Goal: Task Accomplishment & Management: Use online tool/utility

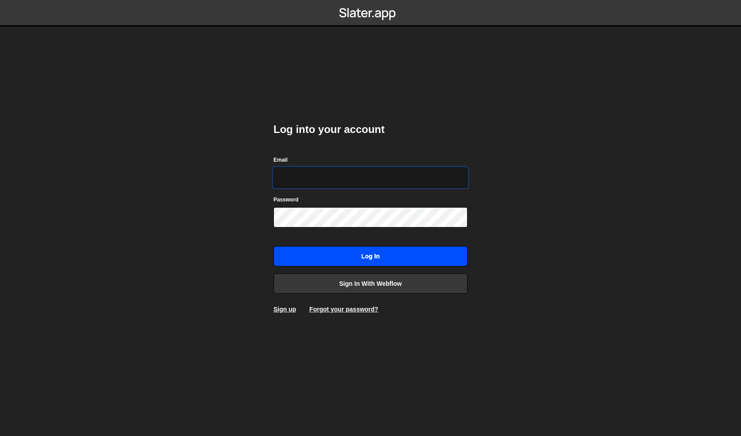
type input "philip@byraladan.se"
click at [366, 254] on input "Log in" at bounding box center [371, 256] width 194 height 20
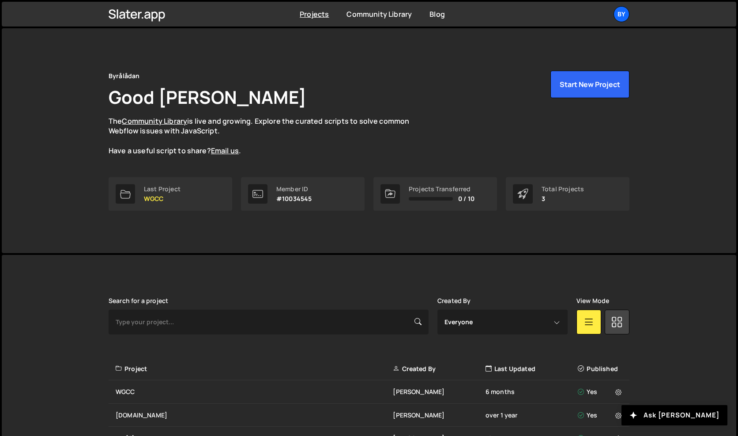
scroll to position [58, 0]
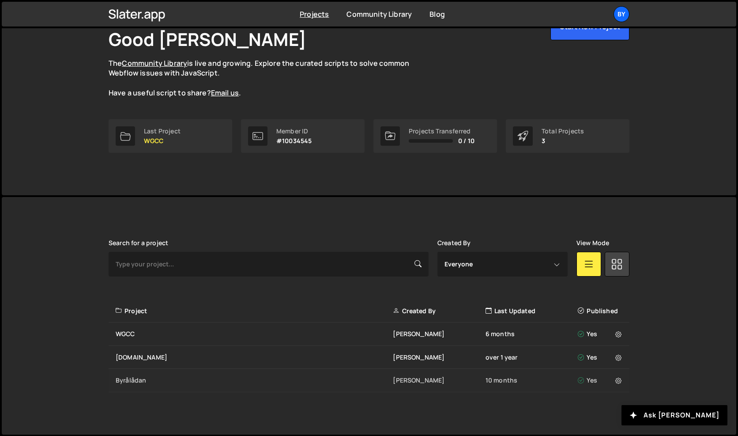
click at [142, 381] on div "Byrålådan" at bounding box center [254, 379] width 277 height 9
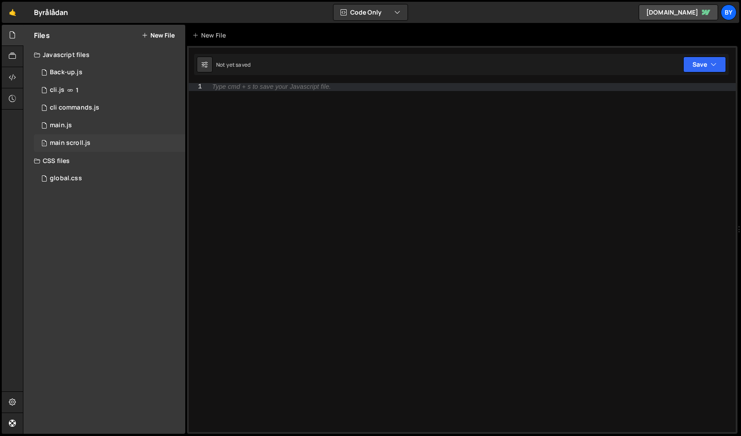
click at [136, 138] on div "1 main scroll.js 0" at bounding box center [109, 143] width 151 height 18
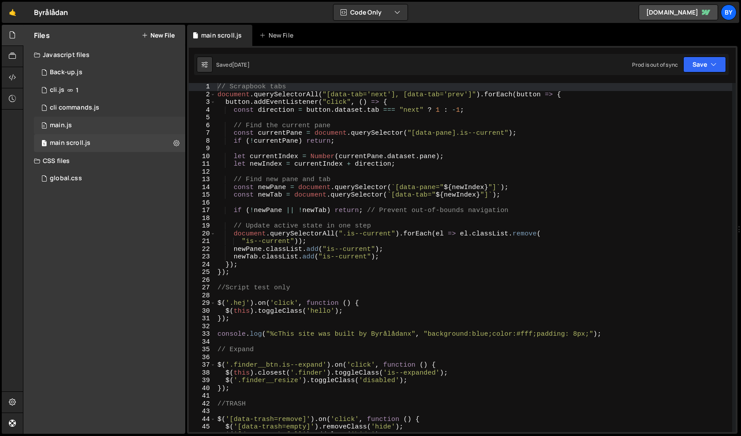
scroll to position [792, 0]
click at [146, 127] on div "0 main.js 0" at bounding box center [109, 125] width 151 height 18
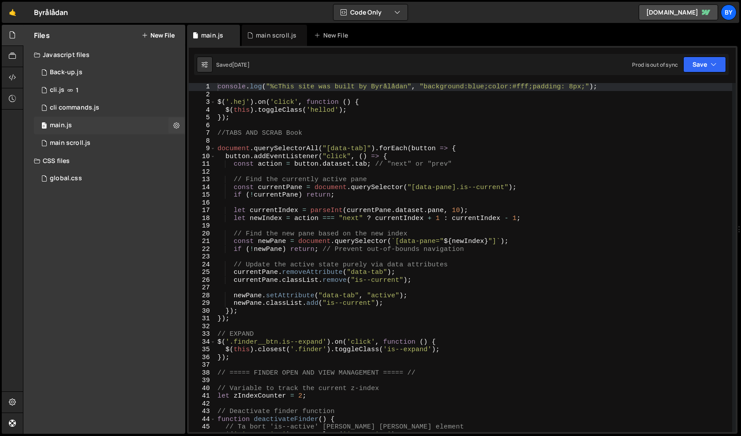
scroll to position [4672, 0]
click at [344, 207] on div "console . log ( "%cThis site was built by Byrålådan" , "background:blue;color:#…" at bounding box center [474, 265] width 517 height 364
type textarea "let currentIndex = parseInt(currentPane.dataset.pane, 10);"
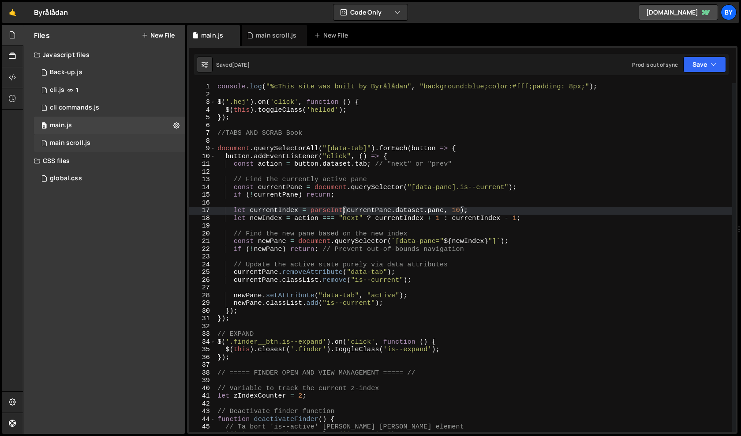
click at [103, 139] on div "1 main scroll.js 0" at bounding box center [109, 143] width 151 height 18
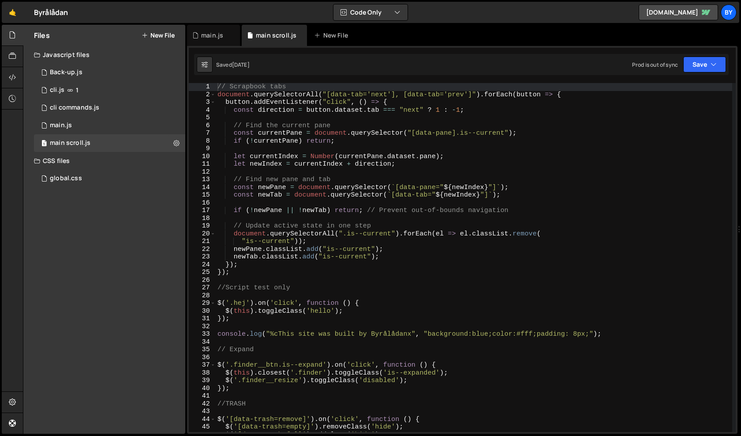
scroll to position [792, 0]
click at [121, 179] on div "global.css 0" at bounding box center [109, 178] width 151 height 18
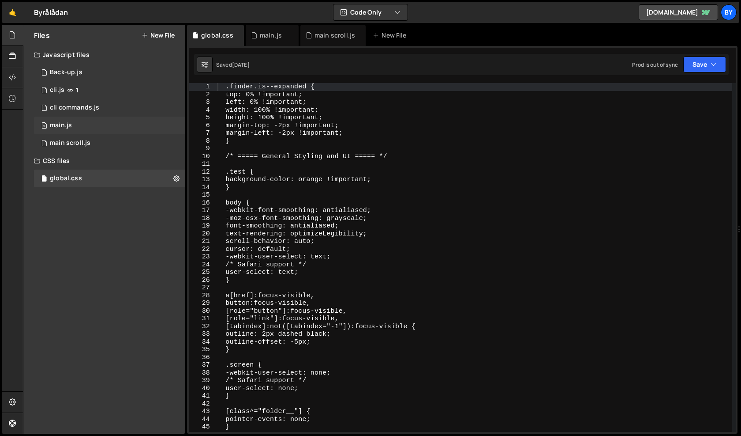
scroll to position [0, 0]
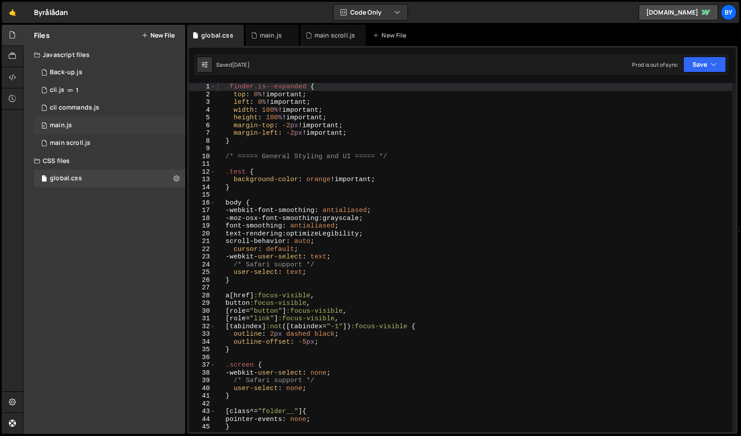
click at [135, 127] on div "0 main.js 0" at bounding box center [109, 125] width 151 height 18
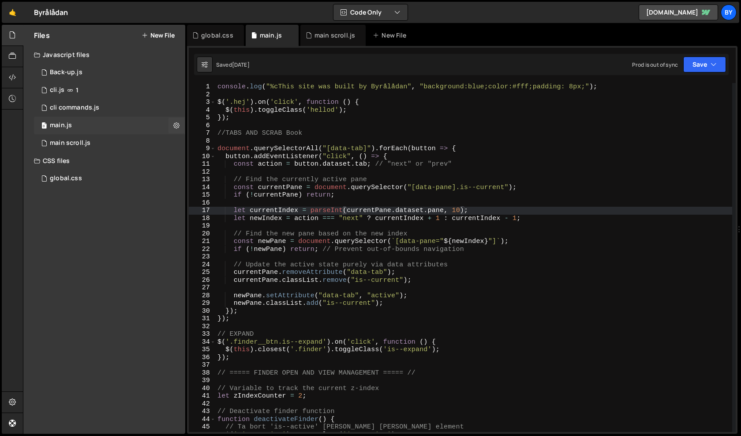
scroll to position [4672, 0]
click at [182, 128] on button at bounding box center [177, 125] width 16 height 16
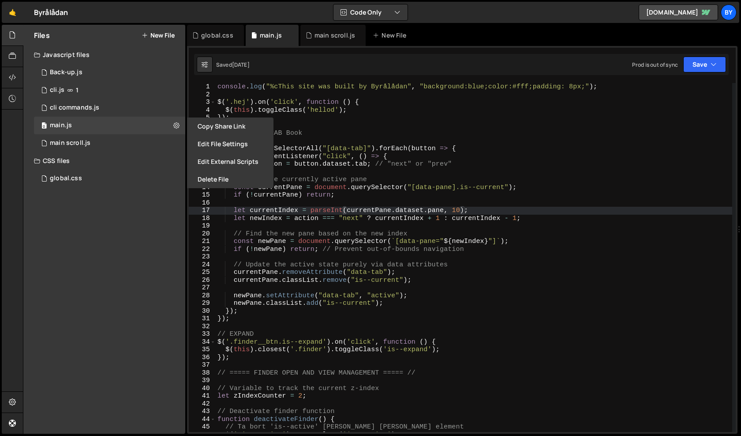
type textarea "const currentPane = document.querySelector("[data-pane].is--current");"
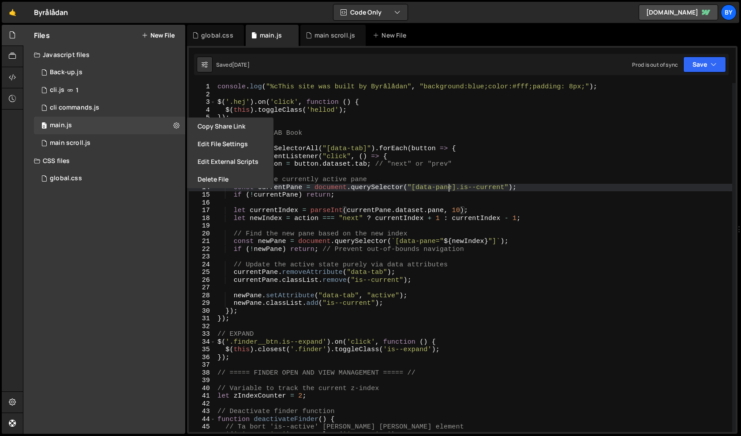
click at [450, 190] on div "console . log ( "%cThis site was built by Byrålådan" , "background:blue;color:#…" at bounding box center [474, 265] width 517 height 364
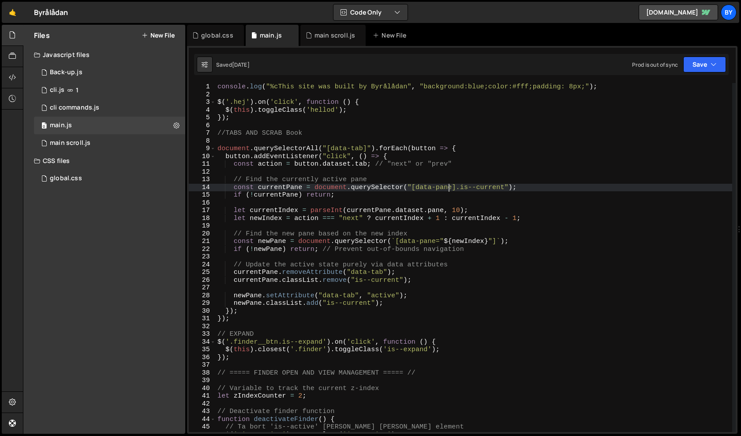
click at [375, 189] on div "console . log ( "%cThis site was built by Byrålådan" , "background:blue;color:#…" at bounding box center [474, 265] width 517 height 364
click at [86, 142] on div "main scroll.js" at bounding box center [70, 143] width 41 height 8
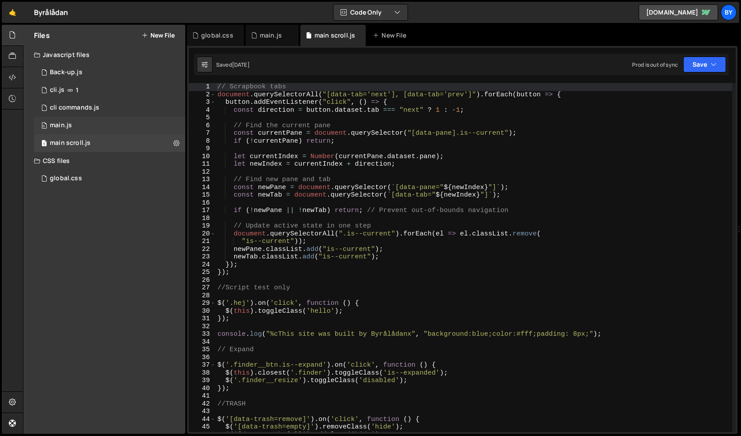
scroll to position [792, 0]
click at [108, 122] on div "0 main.js 0" at bounding box center [109, 125] width 151 height 18
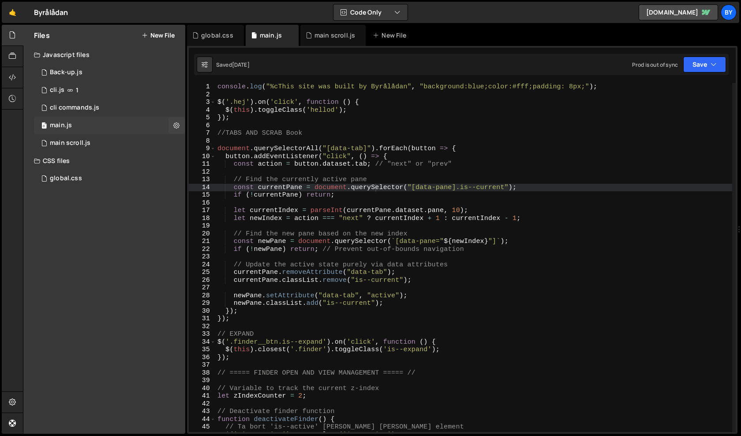
scroll to position [4672, 0]
click at [362, 206] on div "console . log ( "%cThis site was built by Byrålådan" , "background:blue;color:#…" at bounding box center [474, 265] width 517 height 364
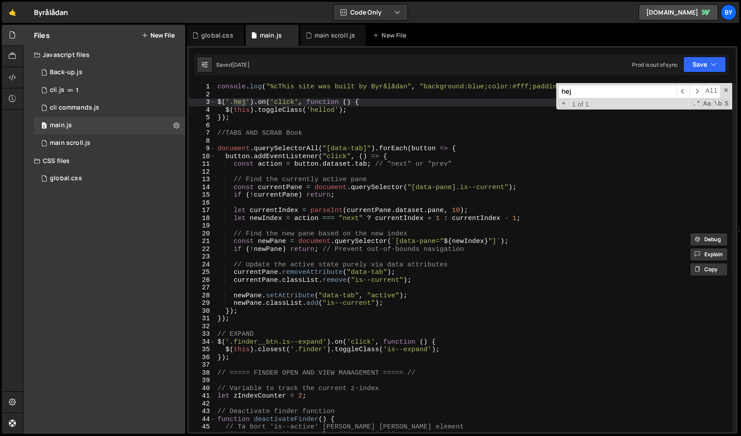
type input "hej"
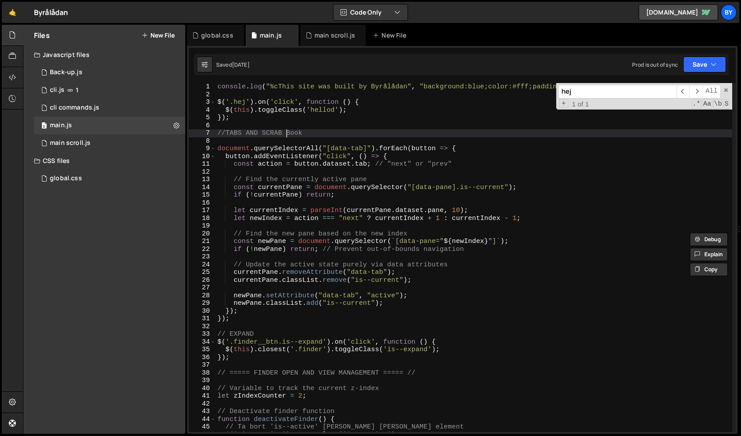
click at [286, 132] on div "console . log ( "%cThis site was built by Byrålådan" , "background:blue;color:#…" at bounding box center [474, 265] width 517 height 364
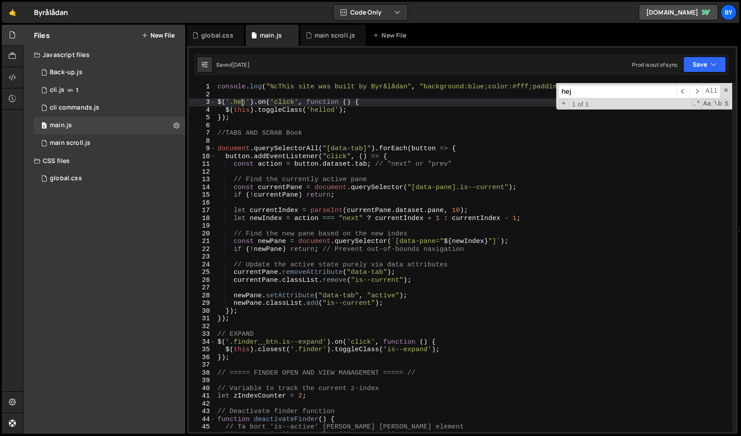
click at [242, 99] on div "console . log ( "%cThis site was built by Byrålådan" , "background:blue;color:#…" at bounding box center [474, 265] width 517 height 364
click at [363, 165] on div "console . log ( "%cThis site was built by Byrålådan" , "background:blue;color:#…" at bounding box center [474, 265] width 517 height 364
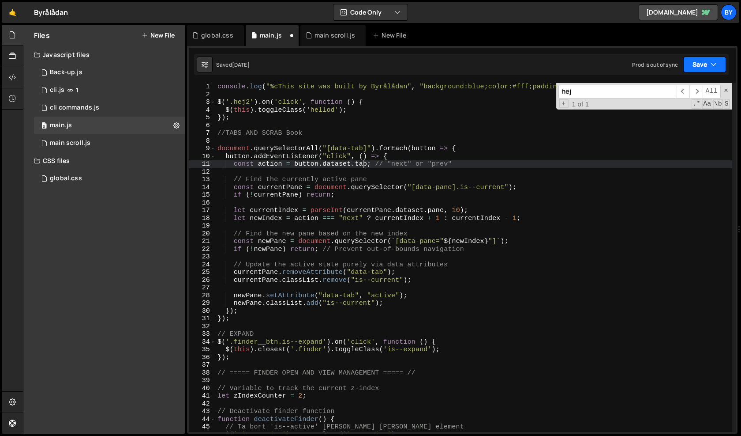
type textarea "const action = [DOMAIN_NAME]; // "next" or "prev""
click at [694, 58] on button "Save" at bounding box center [704, 64] width 43 height 16
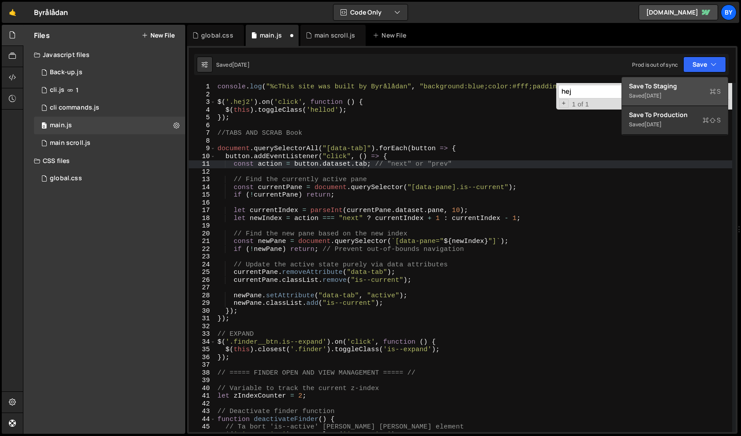
click at [676, 85] on div "Save to Staging S" at bounding box center [675, 86] width 92 height 9
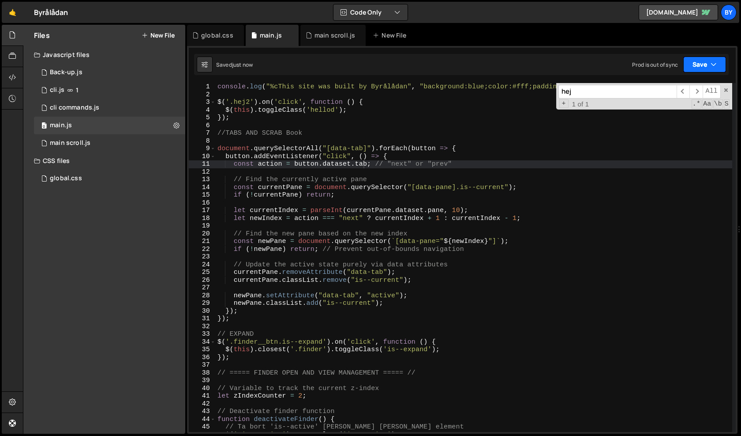
click at [694, 67] on button "Save" at bounding box center [704, 64] width 43 height 16
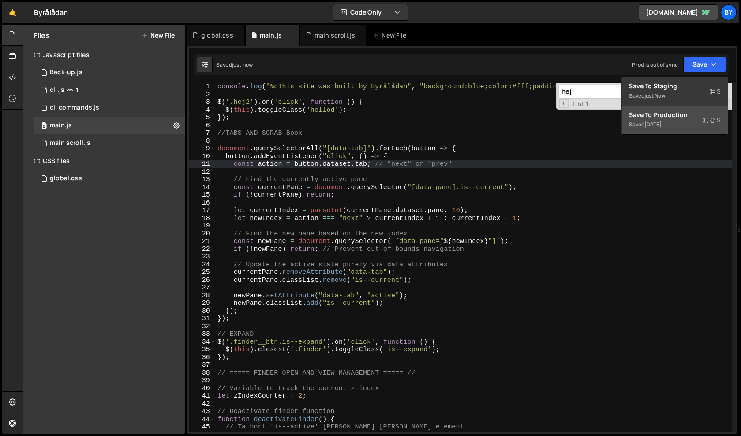
click at [678, 116] on div "Save to Production S" at bounding box center [675, 114] width 92 height 9
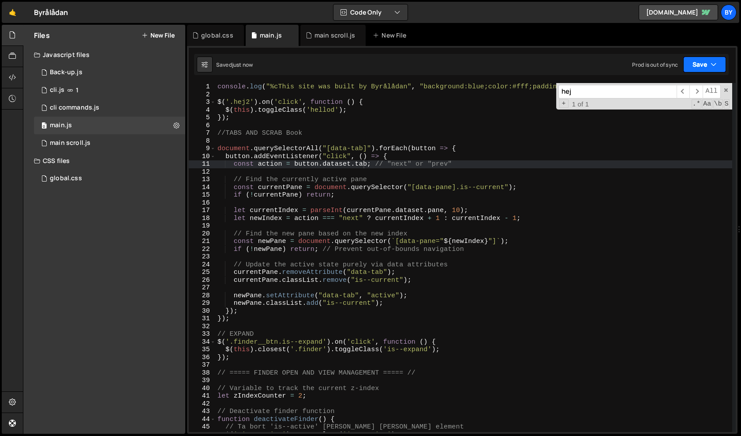
click at [720, 66] on button "Save" at bounding box center [704, 64] width 43 height 16
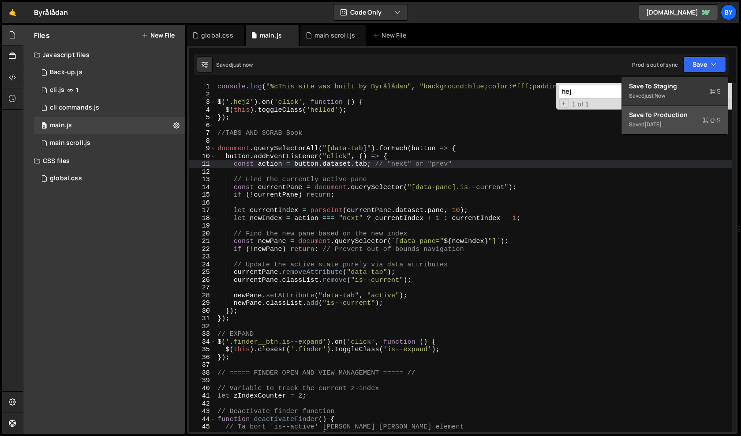
click at [689, 120] on div "Saved [DATE]" at bounding box center [675, 124] width 92 height 11
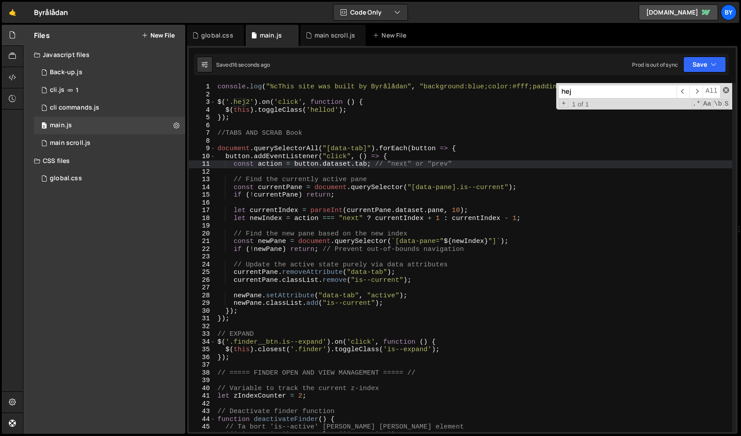
click at [726, 87] on span at bounding box center [726, 90] width 6 height 6
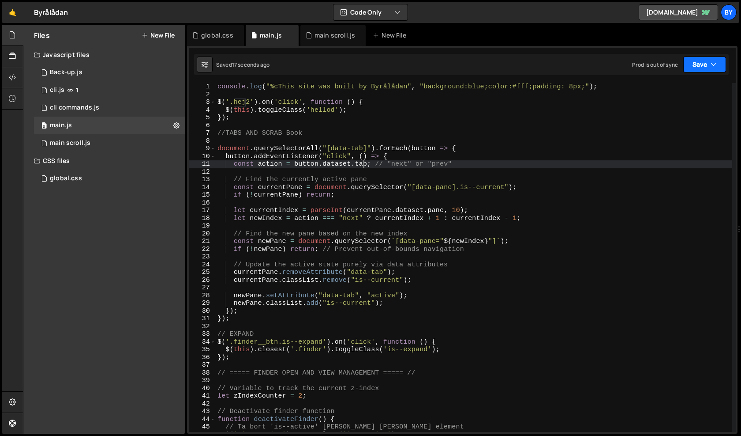
click at [702, 60] on button "Save" at bounding box center [704, 64] width 43 height 16
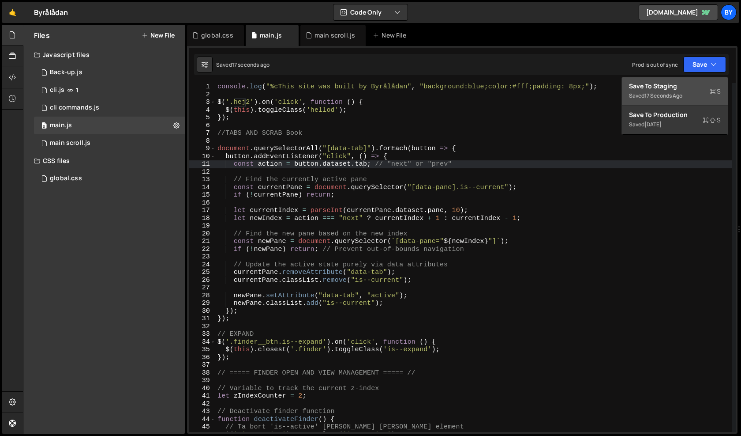
click at [694, 82] on div "Save to Staging S" at bounding box center [675, 86] width 92 height 9
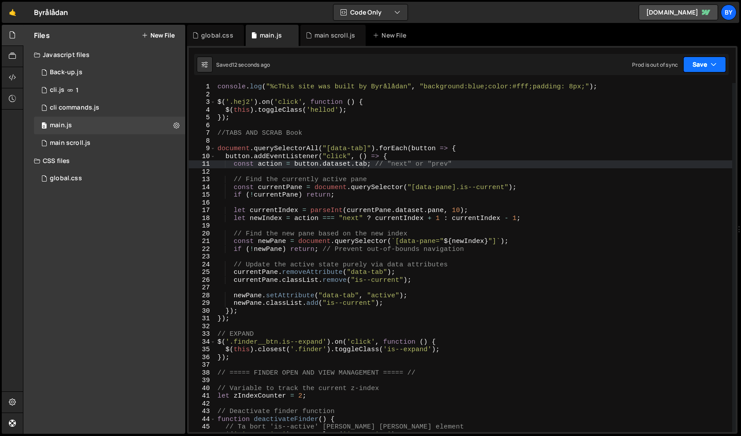
click at [705, 61] on button "Save" at bounding box center [704, 64] width 43 height 16
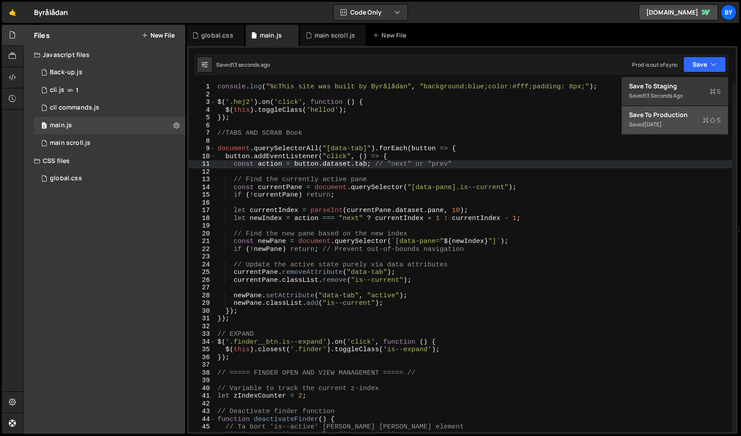
click at [679, 114] on div "Save to Production S" at bounding box center [675, 114] width 92 height 9
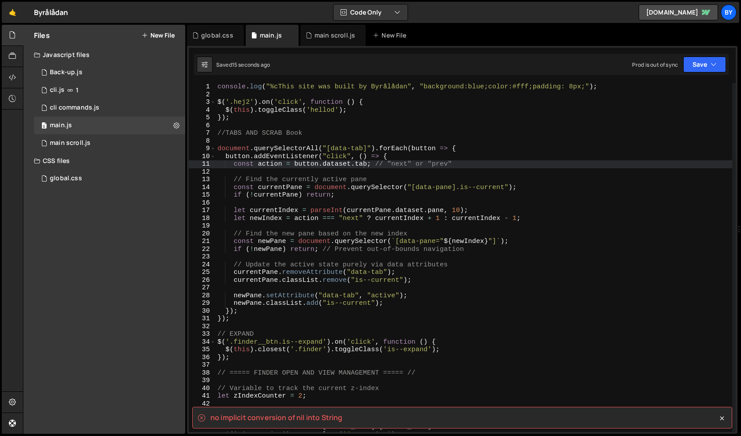
click at [306, 420] on spa "no implicit conversion of nil into String" at bounding box center [276, 417] width 132 height 10
copy div "lo ipsumdol sitametcon ad eli sedd Eiusmo 7 Temp inc + u la etdo magn Aliquaeni…"
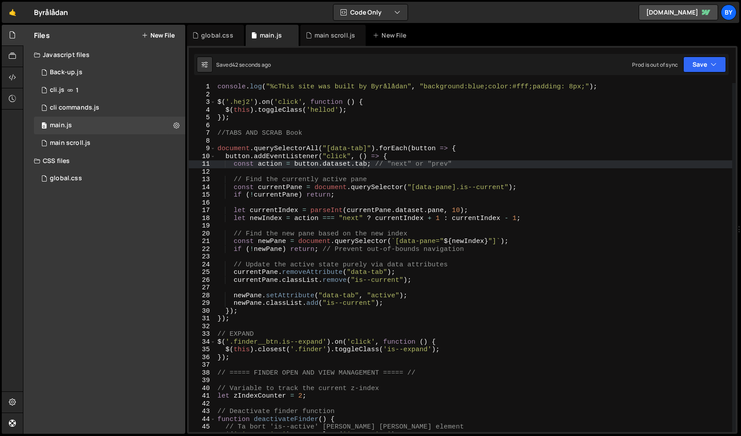
click at [373, 170] on div "console . log ( "%cThis site was built by Byrålådan" , "background:blue;color:#…" at bounding box center [474, 265] width 517 height 364
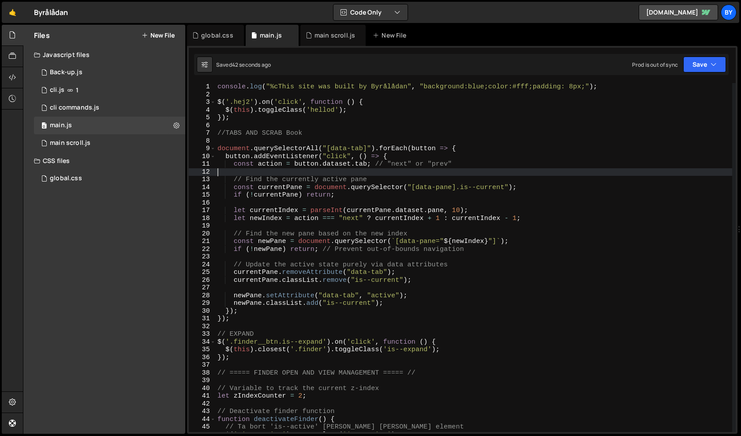
click at [325, 92] on div "console . log ( "%cThis site was built by Byrålådan" , "background:blue;color:#…" at bounding box center [474, 265] width 517 height 364
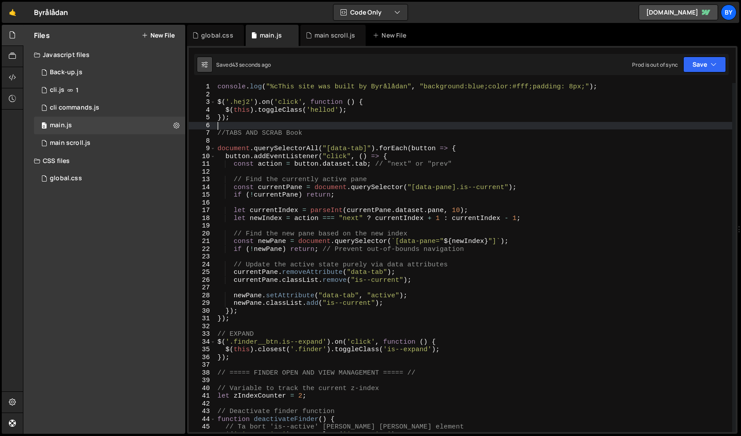
drag, startPoint x: 294, startPoint y: 124, endPoint x: 210, endPoint y: 63, distance: 104.1
click at [210, 63] on div "Debug Explain Copy global.css main.js main scroll.js New File Saved 43 seconds …" at bounding box center [462, 229] width 551 height 409
type textarea "console.log("%cThis site was built by Byrålådan", "background:blue;color:#fff;p…"
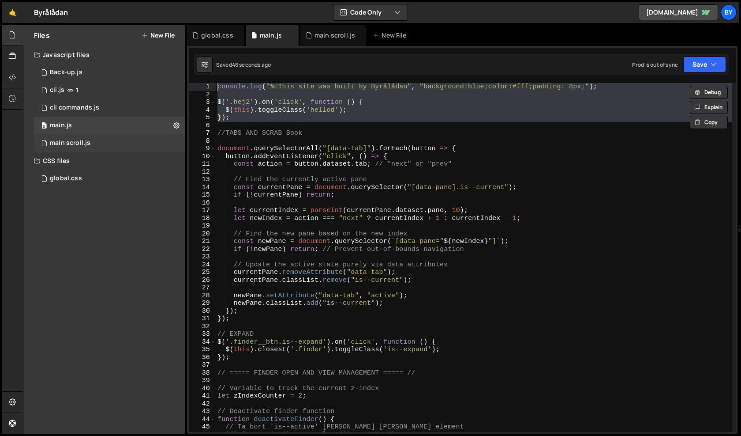
click at [95, 137] on div "1 main scroll.js 0" at bounding box center [109, 143] width 151 height 18
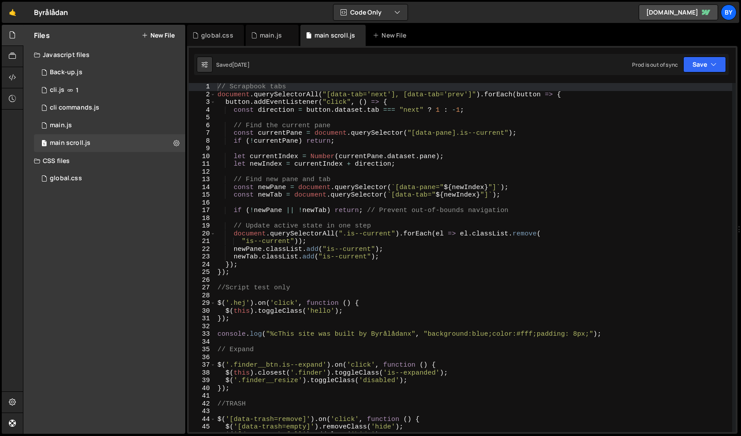
scroll to position [792, 0]
click at [705, 62] on button "Save" at bounding box center [704, 64] width 43 height 16
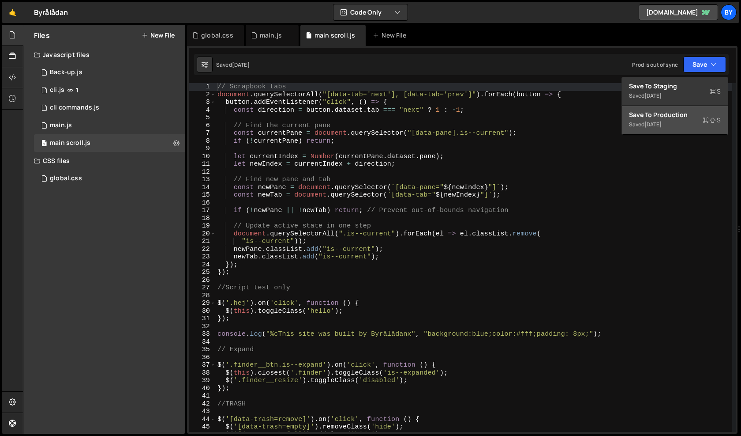
click at [684, 114] on div "Save to Production S" at bounding box center [675, 114] width 92 height 9
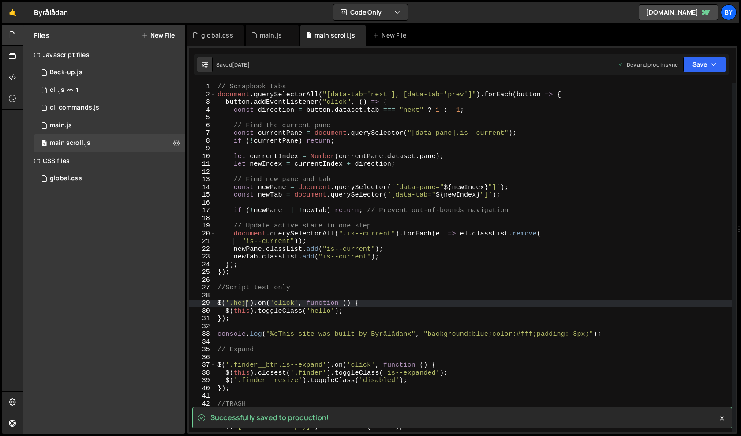
click at [246, 305] on div "// Scrapbook tabs document . querySelectorAll ( "[data-tab='next'], [data-tab='…" at bounding box center [474, 265] width 517 height 364
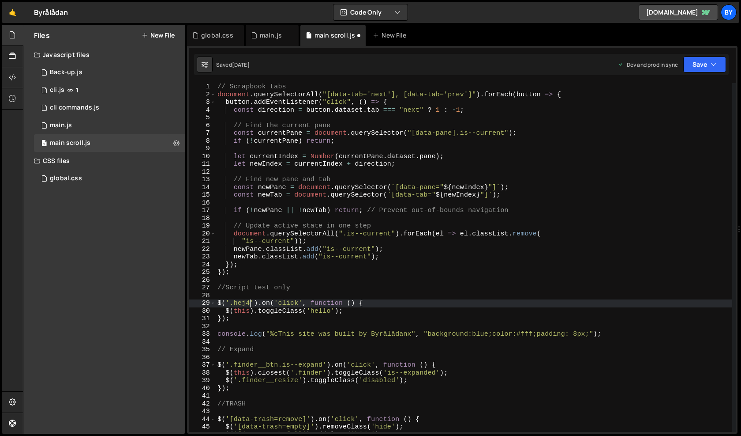
type textarea "$('.hej4').on('click', function () {"
click at [703, 72] on div "Saved [DATE] Dev and prod in sync Upgrade to Edit Save Save to Staging S Saved …" at bounding box center [461, 64] width 535 height 21
click at [703, 61] on button "Save" at bounding box center [704, 64] width 43 height 16
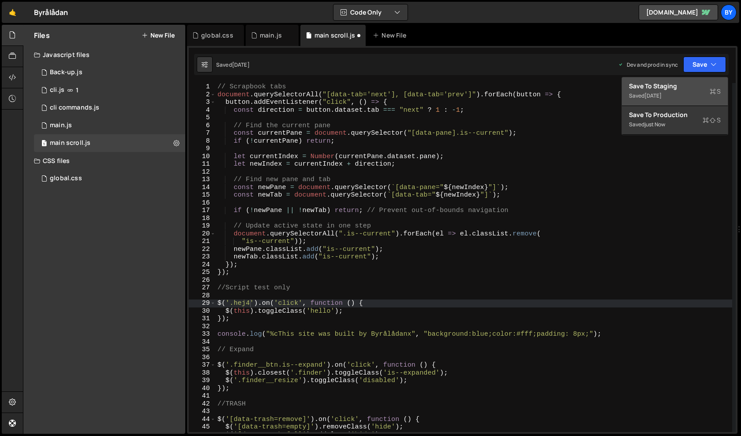
click at [695, 85] on div "Save to Staging S" at bounding box center [675, 86] width 92 height 9
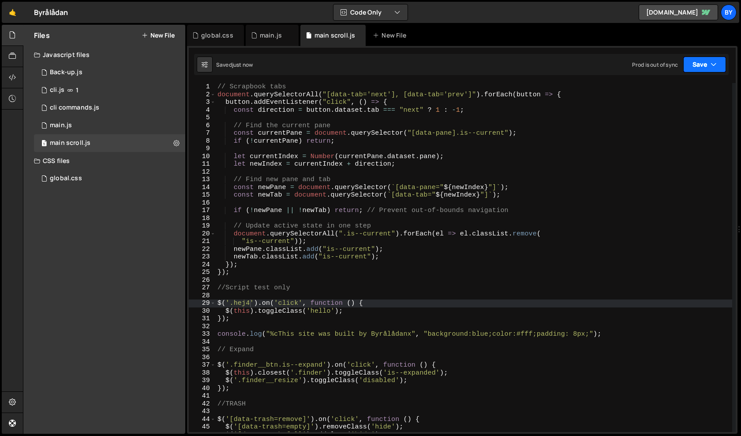
click at [713, 62] on icon "button" at bounding box center [714, 64] width 6 height 9
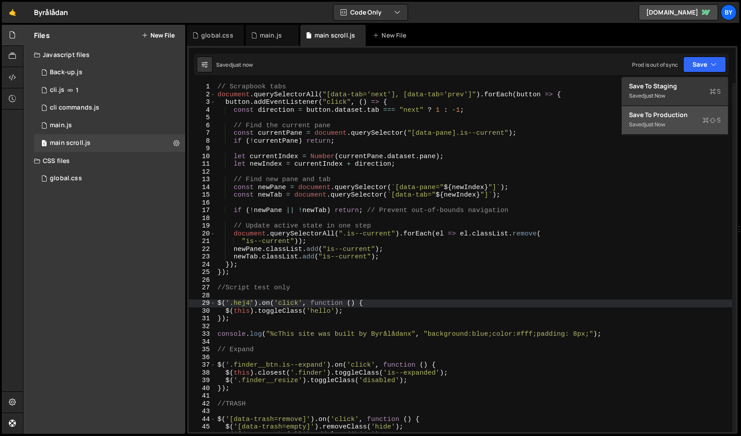
click at [694, 116] on div "Save to Production S" at bounding box center [675, 114] width 92 height 9
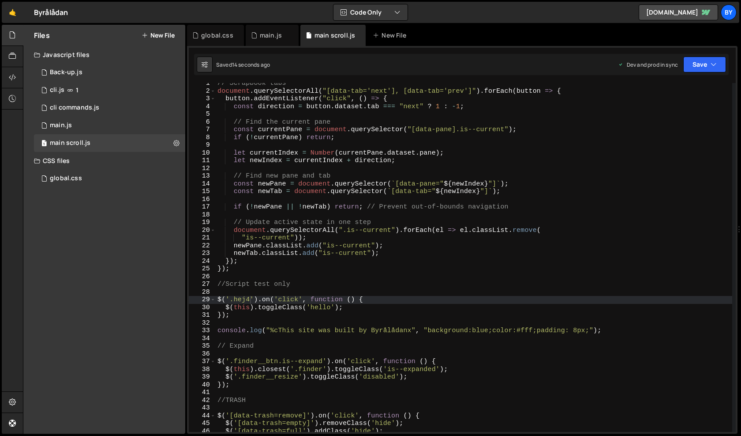
scroll to position [4, 0]
click at [67, 123] on div "main.js" at bounding box center [61, 125] width 22 height 8
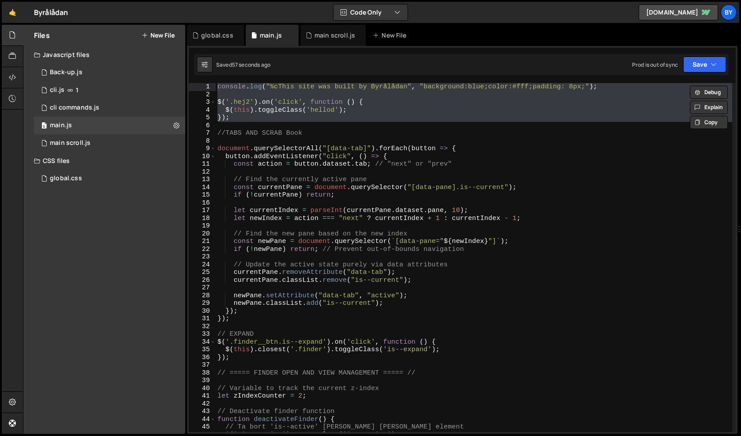
scroll to position [4672, 0]
type textarea "const action = [DOMAIN_NAME]; // "next" or "prev""
click at [333, 161] on div "console . log ( "%cThis site was built by Byrålådan" , "background:blue;color:#…" at bounding box center [474, 265] width 517 height 364
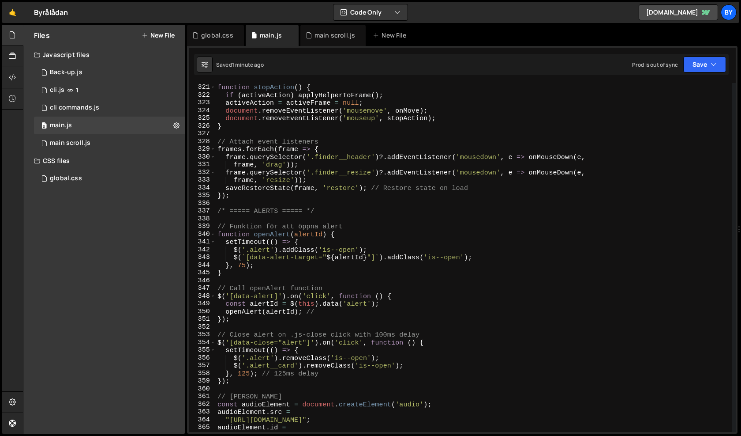
scroll to position [2587, 0]
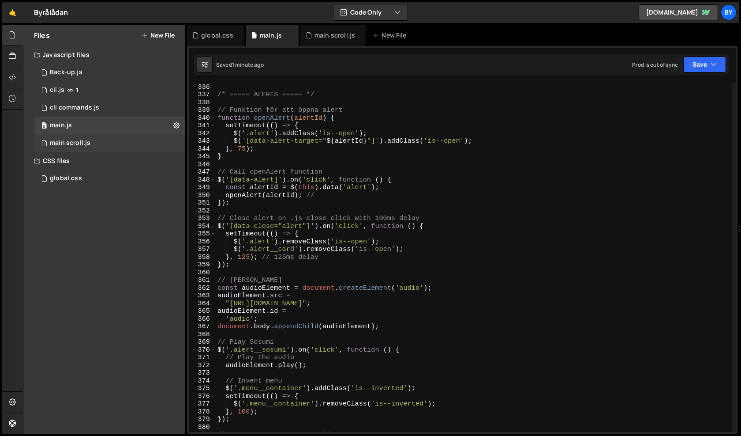
click at [112, 144] on div "1 main scroll.js 0" at bounding box center [109, 143] width 151 height 18
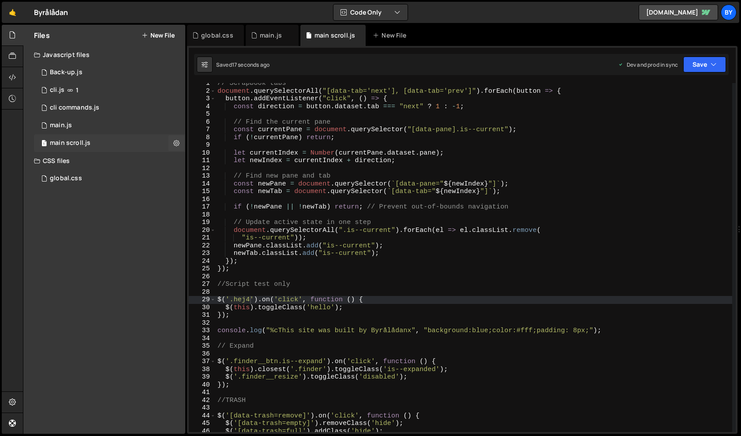
scroll to position [792, 0]
click at [113, 137] on div "1 main scroll.js 0" at bounding box center [109, 143] width 151 height 18
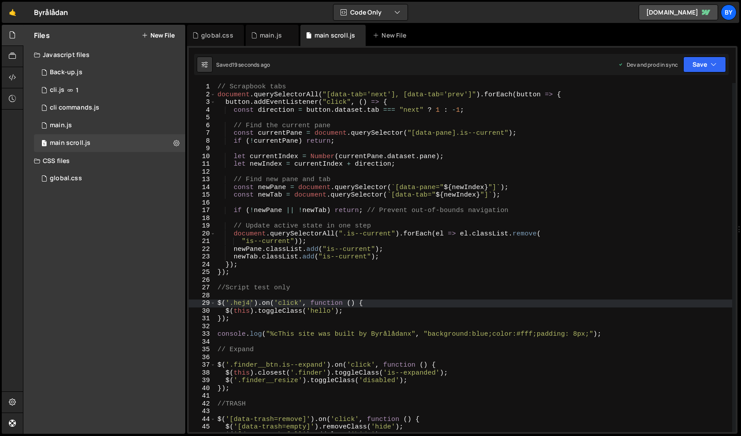
scroll to position [0, 0]
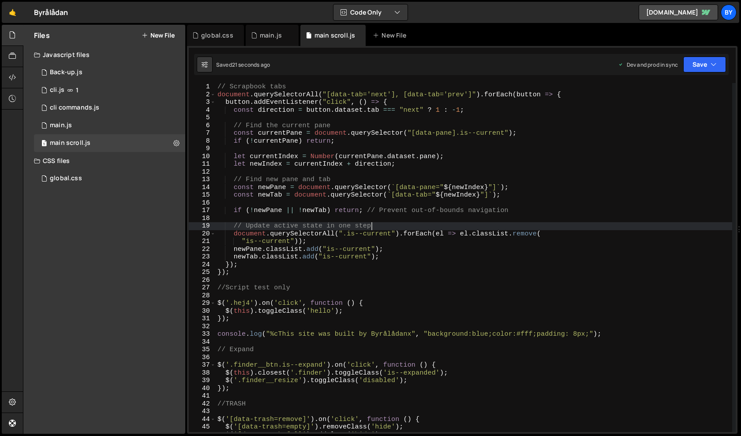
click at [457, 227] on div "// Scrapbook tabs document . querySelectorAll ( "[data-tab='next'], [data-tab='…" at bounding box center [474, 265] width 517 height 364
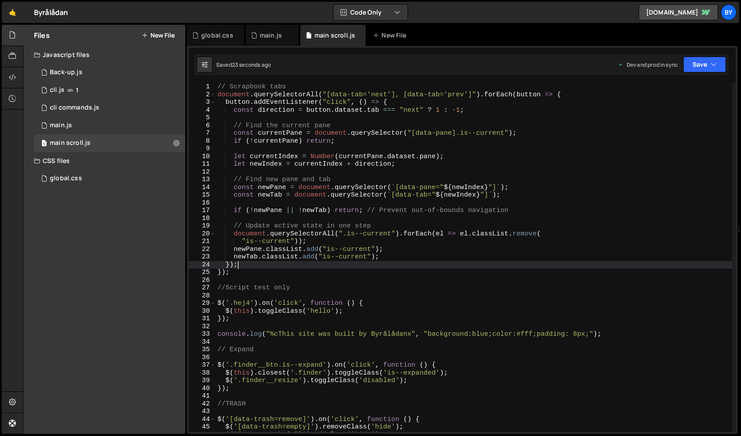
click at [323, 264] on div "// Scrapbook tabs document . querySelectorAll ( "[data-tab='next'], [data-tab='…" at bounding box center [474, 265] width 517 height 364
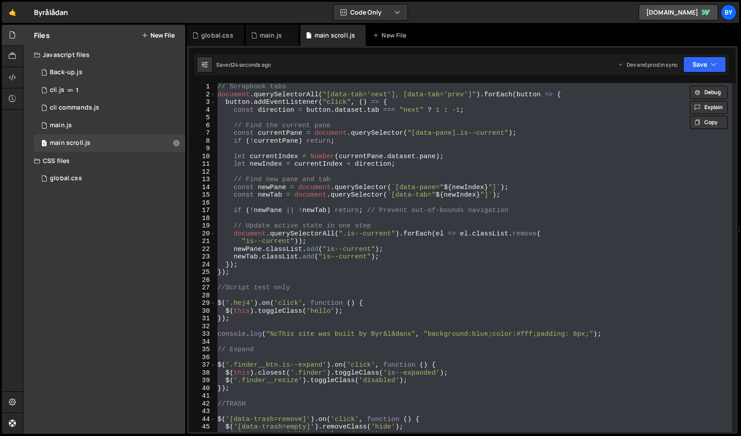
click at [323, 264] on div "// Scrapbook tabs document . querySelectorAll ( "[data-tab='next'], [data-tab='…" at bounding box center [474, 257] width 517 height 349
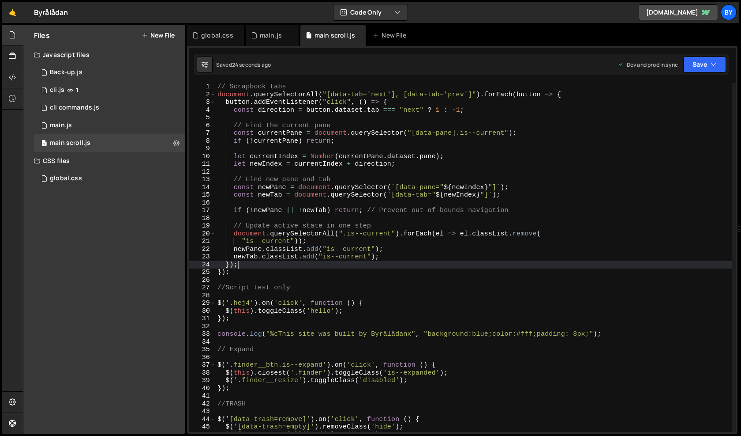
click at [316, 275] on div "// Scrapbook tabs document . querySelectorAll ( "[data-tab='next'], [data-tab='…" at bounding box center [474, 265] width 517 height 364
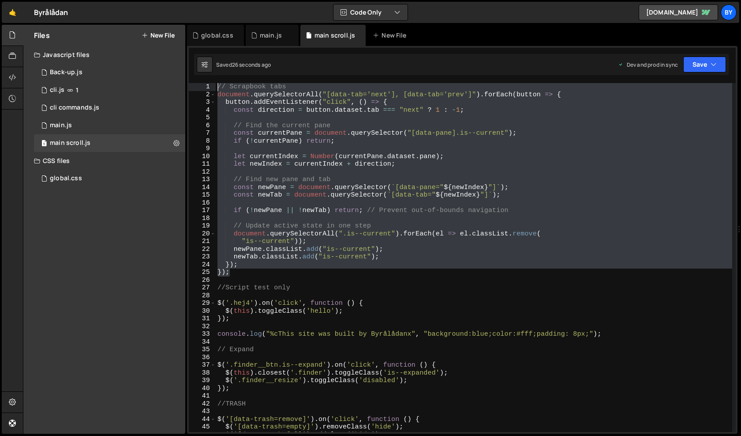
drag, startPoint x: 316, startPoint y: 275, endPoint x: 196, endPoint y: 46, distance: 259.1
click at [196, 46] on div "1 Type cmd + s to save your Javascript file. הההההההההההההההההההההההההההההההההה…" at bounding box center [462, 239] width 551 height 387
type textarea "// Scrapbook tabs document.querySelectorAll("[data-tab='next'], [data-tab='prev…"
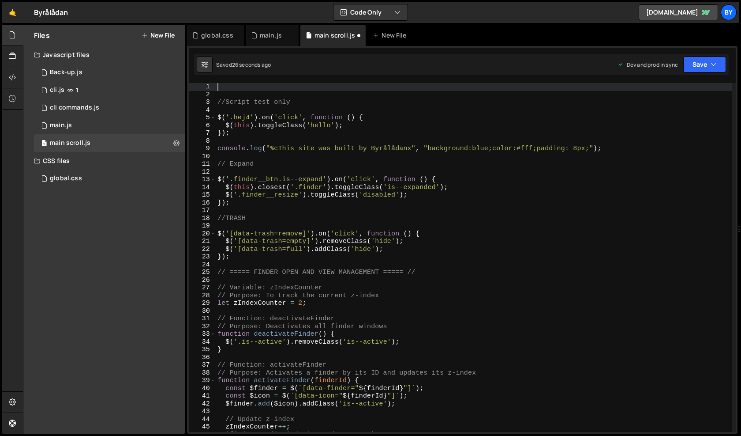
scroll to position [0, 0]
click at [703, 69] on button "Save" at bounding box center [704, 64] width 43 height 16
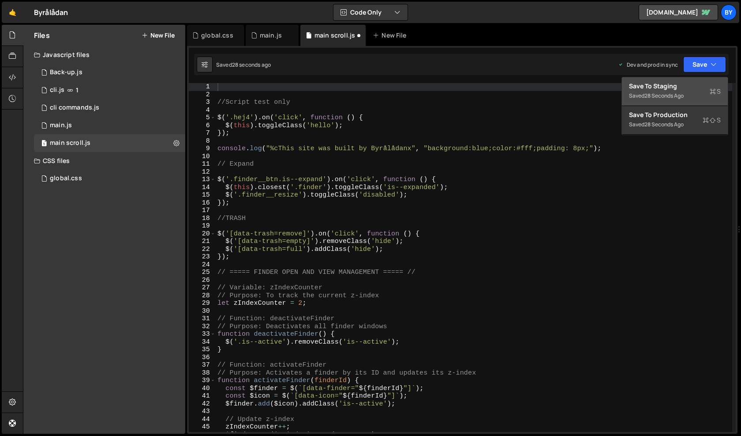
click at [685, 101] on button "Save to Staging S Saved 28 seconds ago" at bounding box center [675, 91] width 106 height 29
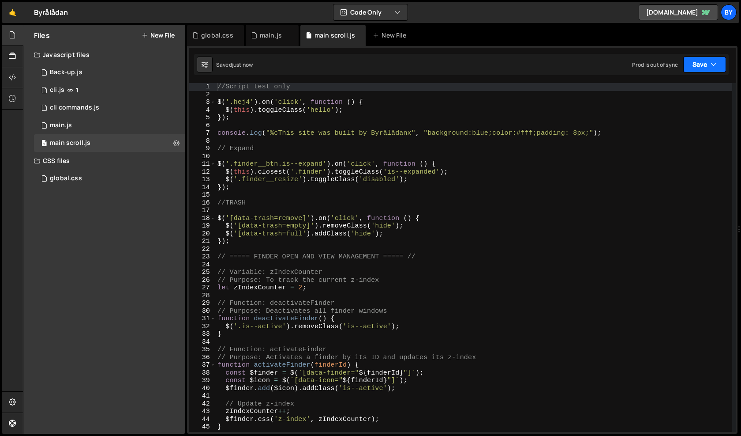
click at [696, 65] on button "Save" at bounding box center [704, 64] width 43 height 16
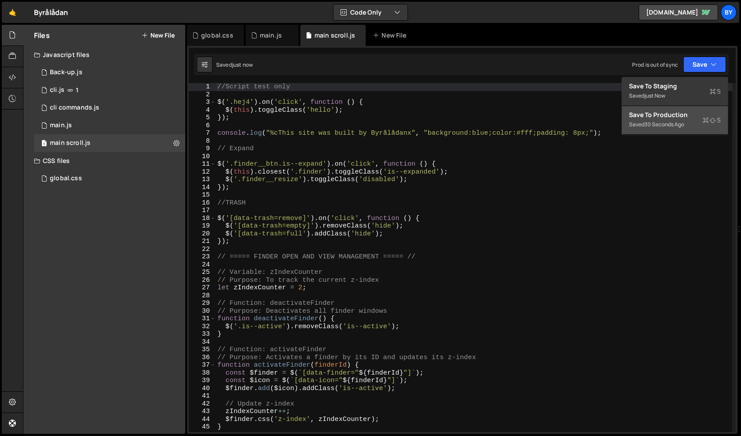
click at [679, 113] on div "Save to Production S" at bounding box center [675, 114] width 92 height 9
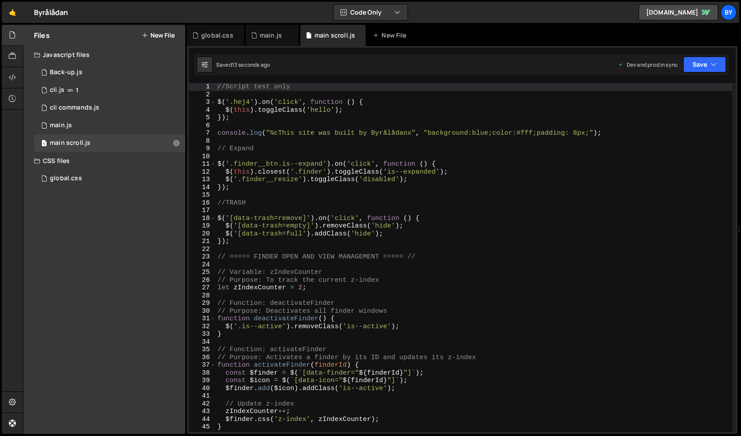
click at [297, 179] on div "//Script test only $ ( '.hej4' ) . on ( 'click' , function ( ) { $ ( this ) . t…" at bounding box center [474, 265] width 517 height 364
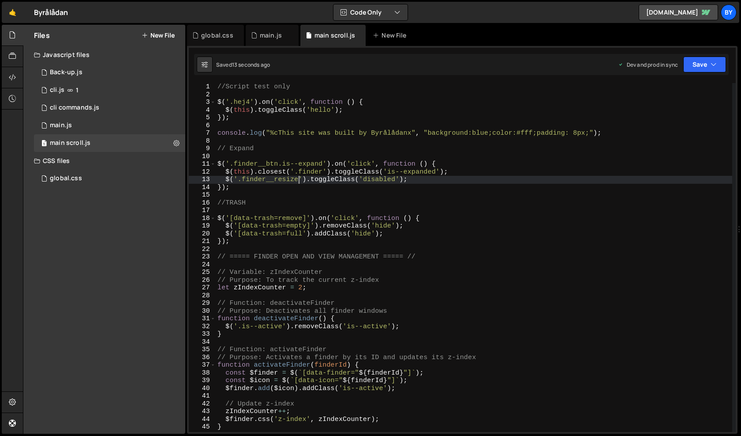
type textarea "renderToDoItems(); // Directly call renderToDoItems without document ready"
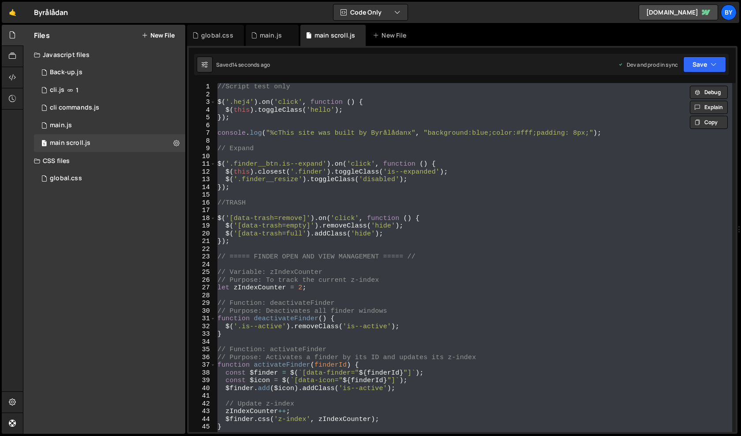
paste textarea
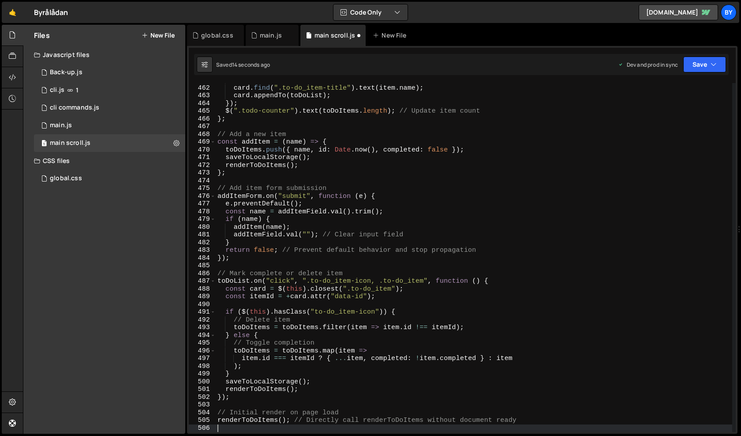
scroll to position [3559, 0]
click at [712, 66] on icon "button" at bounding box center [714, 64] width 6 height 9
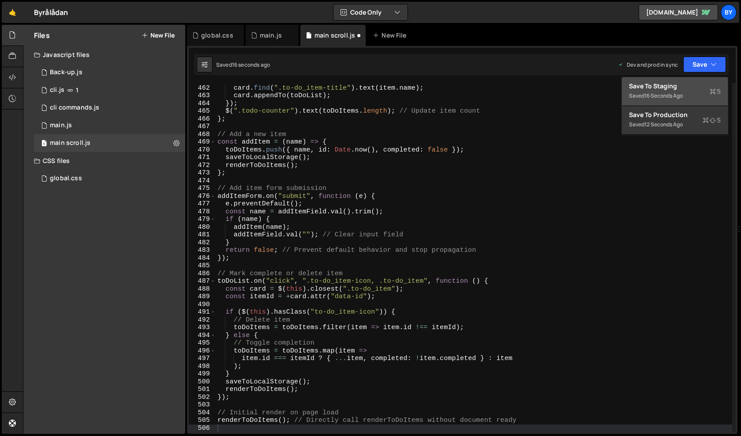
click at [692, 98] on div "Saved 16 seconds ago" at bounding box center [675, 95] width 92 height 11
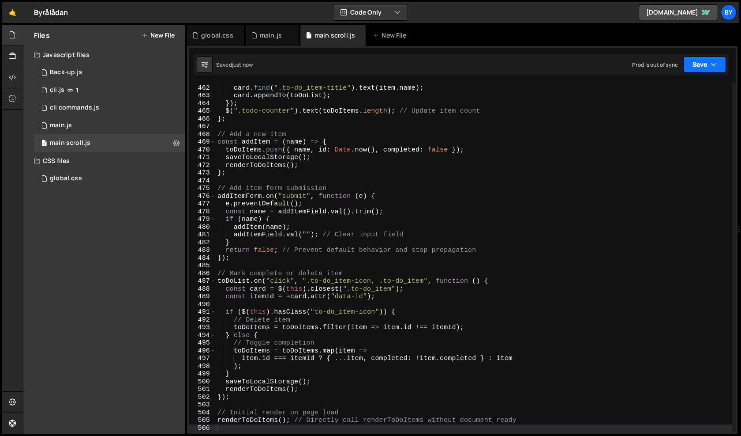
click at [696, 62] on button "Save" at bounding box center [704, 64] width 43 height 16
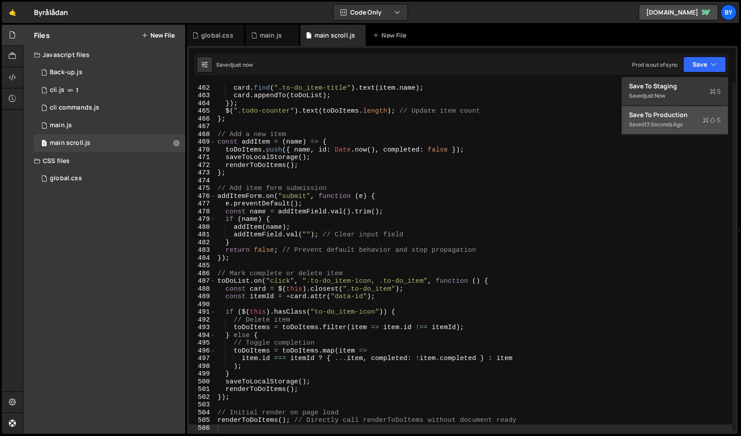
click at [691, 116] on div "Save to Production S" at bounding box center [675, 114] width 92 height 9
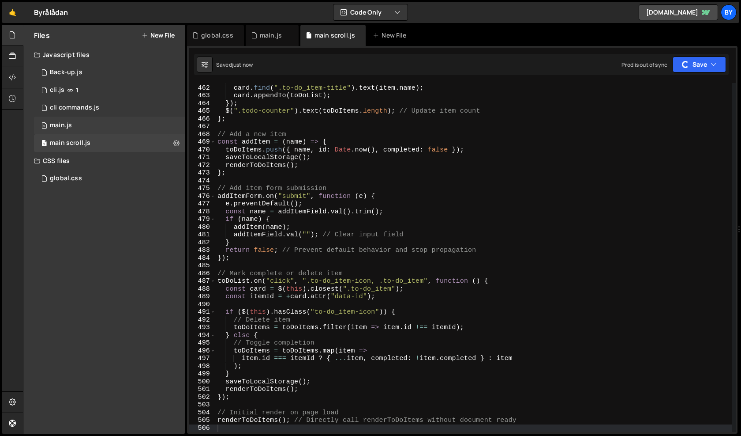
click at [117, 128] on div "0 main.js 0" at bounding box center [109, 125] width 151 height 18
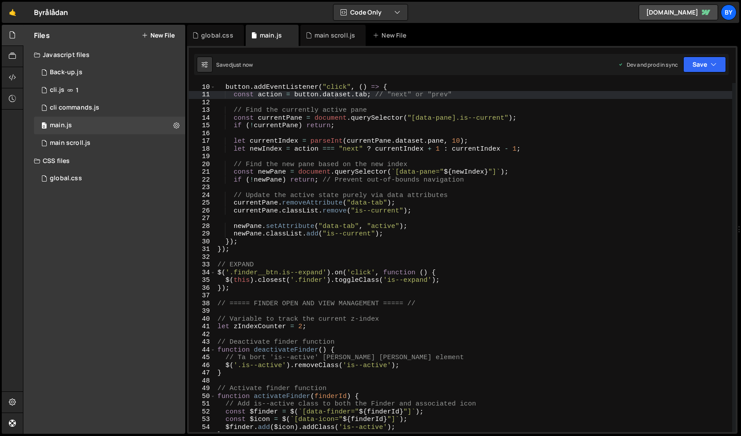
scroll to position [0, 0]
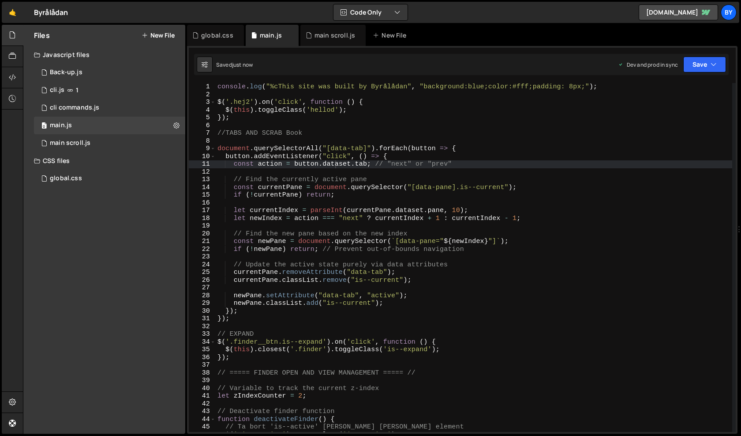
click at [311, 119] on div "console . log ( "%cThis site was built by Byrålådan" , "background:blue;color:#…" at bounding box center [474, 265] width 517 height 364
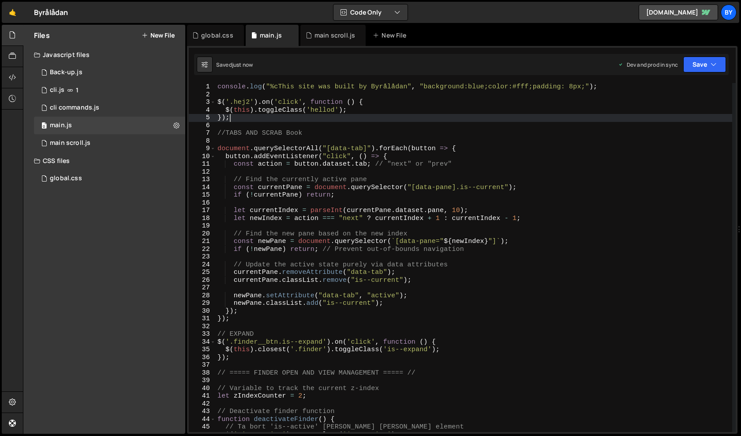
click at [311, 119] on div "console . log ( "%cThis site was built by Byrålådan" , "background:blue;color:#…" at bounding box center [474, 265] width 517 height 364
type textarea "});"
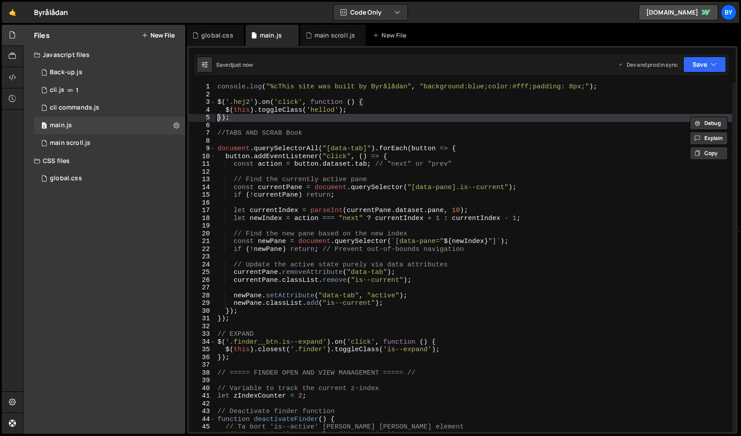
click at [402, 126] on div "console . log ( "%cThis site was built by Byrålådan" , "background:blue;color:#…" at bounding box center [474, 265] width 517 height 364
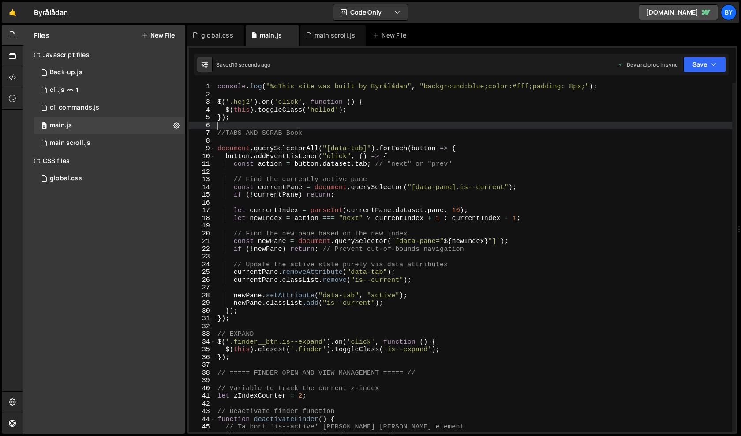
click at [402, 105] on div "console . log ( "%cThis site was built by Byrålådan" , "background:blue;color:#…" at bounding box center [474, 265] width 517 height 364
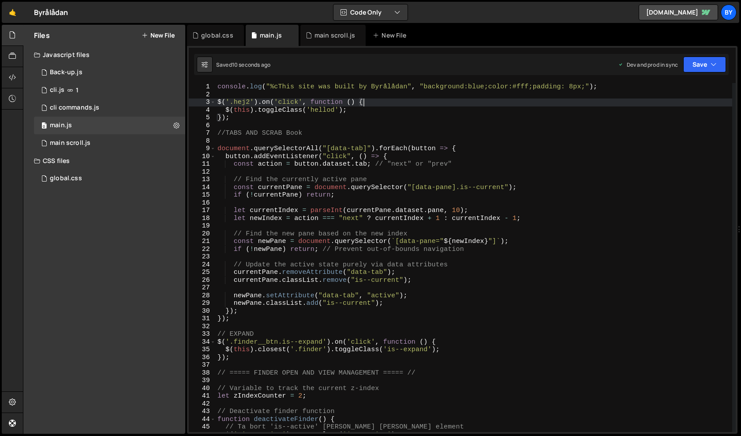
click at [402, 105] on div "console . log ( "%cThis site was built by Byrålådan" , "background:blue;color:#…" at bounding box center [474, 265] width 517 height 364
type textarea "$('.hej2').on('click', function () { $(this).toggleClass('hellod');"
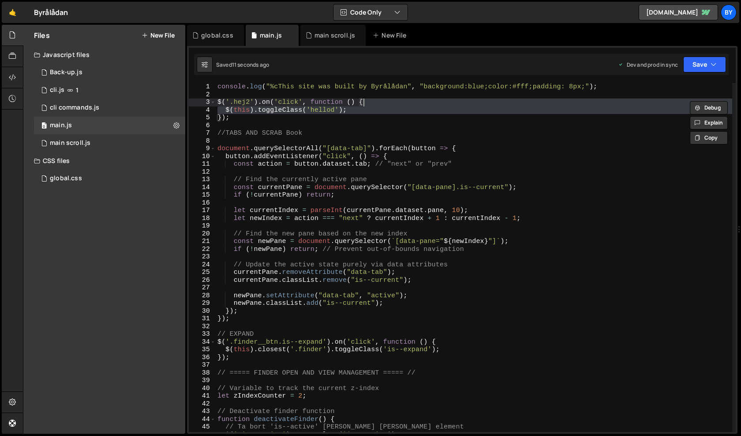
click at [388, 123] on div "console . log ( "%cThis site was built by Byrålådan" , "background:blue;color:#…" at bounding box center [474, 265] width 517 height 364
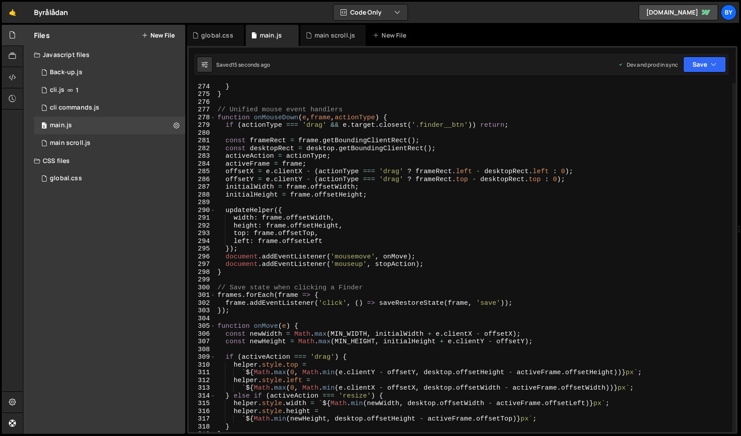
scroll to position [2120, 0]
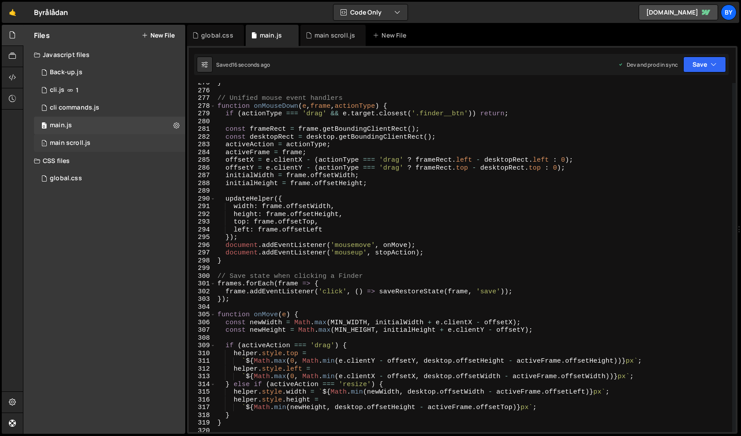
click at [101, 139] on div "1 main scroll.js 0" at bounding box center [109, 143] width 151 height 18
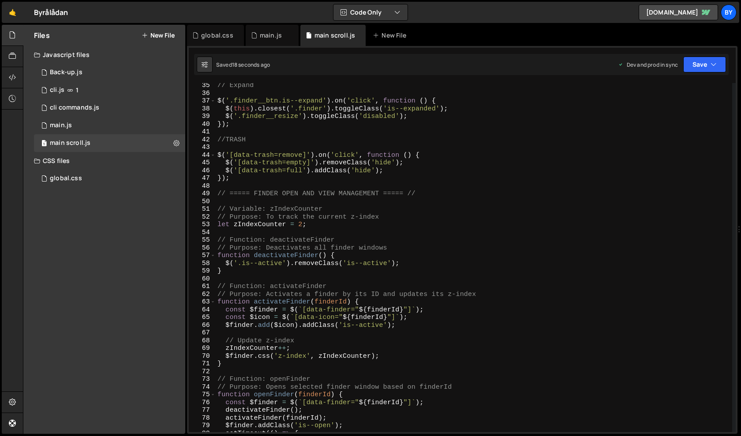
scroll to position [0, 0]
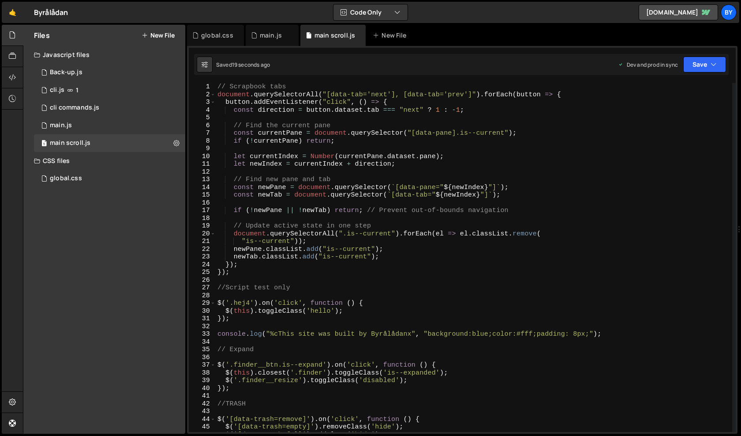
click at [563, 206] on div "// Scrapbook tabs document . querySelectorAll ( "[data-tab='next'], [data-tab='…" at bounding box center [474, 265] width 517 height 364
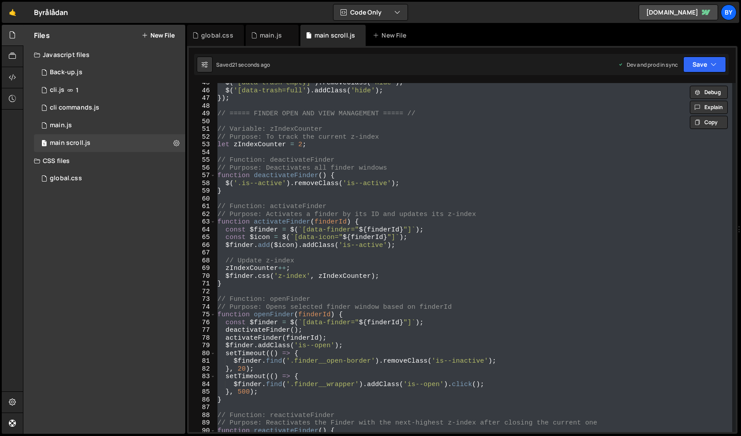
scroll to position [344, 0]
click at [404, 324] on div "$ ( '[data-trash=empty]' ) . removeClass ( 'hide' ) ; $ ( '[data-trash=full' ) …" at bounding box center [474, 261] width 517 height 364
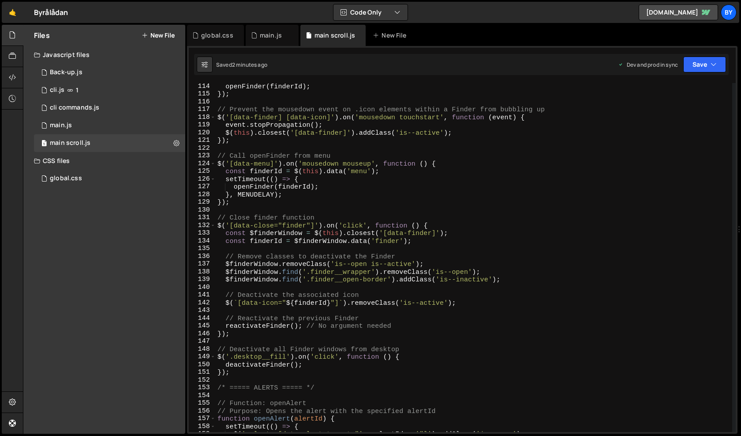
scroll to position [875, 0]
click at [320, 370] on div "openFinder ( finderId ) ; }) ; // Prevent the mousedown event on .icon elements…" at bounding box center [474, 263] width 517 height 364
click at [317, 354] on div "openFinder ( finderId ) ; }) ; // Prevent the mousedown event on .icon elements…" at bounding box center [474, 263] width 517 height 364
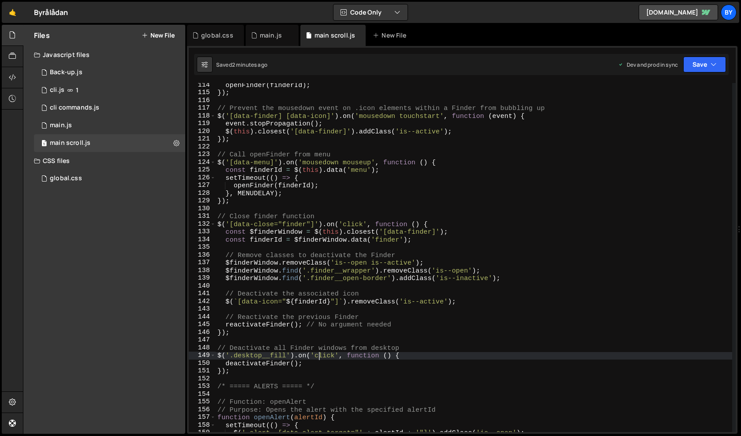
click at [303, 331] on div "openFinder ( finderId ) ; }) ; // Prevent the mousedown event on .icon elements…" at bounding box center [474, 263] width 517 height 364
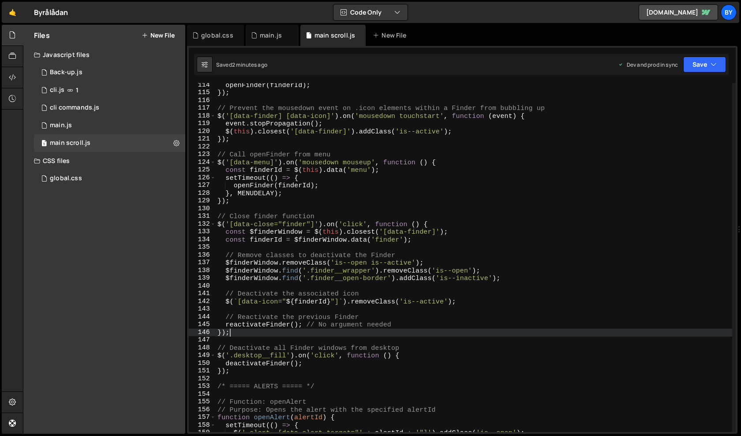
click at [319, 318] on div "openFinder ( finderId ) ; }) ; // Prevent the mousedown event on .icon elements…" at bounding box center [474, 263] width 517 height 364
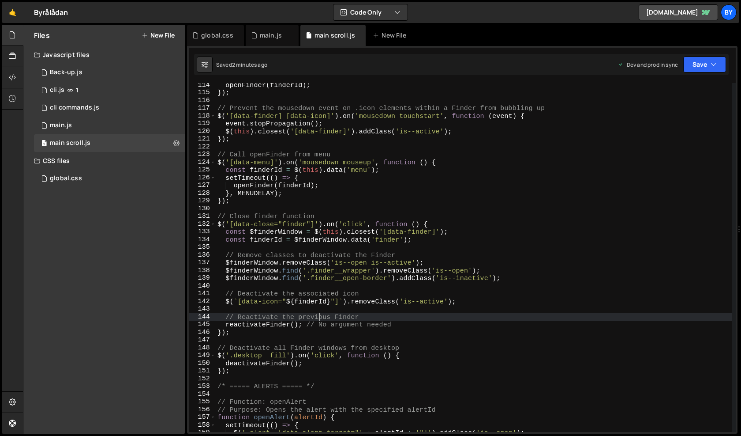
click at [306, 279] on div "openFinder ( finderId ) ; }) ; // Prevent the mousedown event on .icon elements…" at bounding box center [474, 263] width 517 height 364
type textarea "$finderWindow.find('.finder__open-border').addClass('is--inactive');"
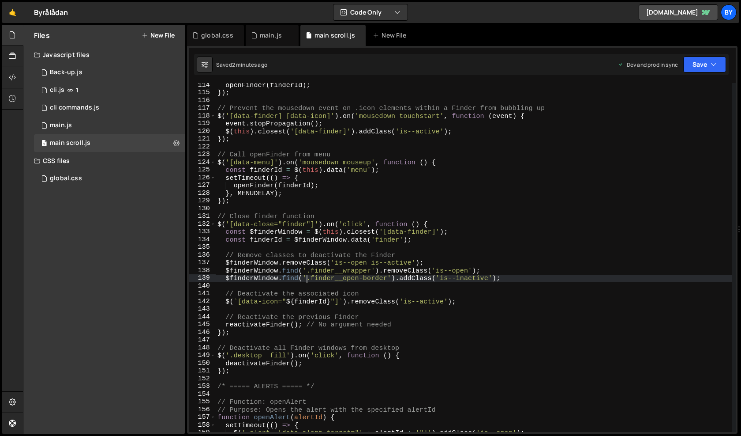
click at [331, 312] on div "openFinder ( finderId ) ; }) ; // Prevent the mousedown event on .icon elements…" at bounding box center [474, 263] width 517 height 364
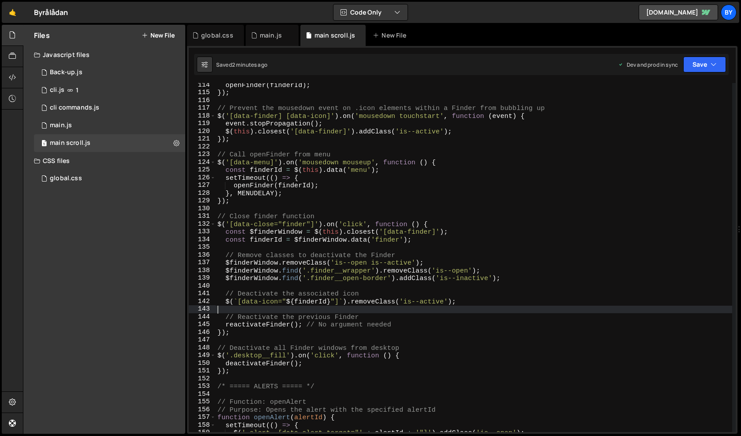
click at [337, 238] on div "openFinder ( finderId ) ; }) ; // Prevent the mousedown event on .icon elements…" at bounding box center [474, 263] width 517 height 364
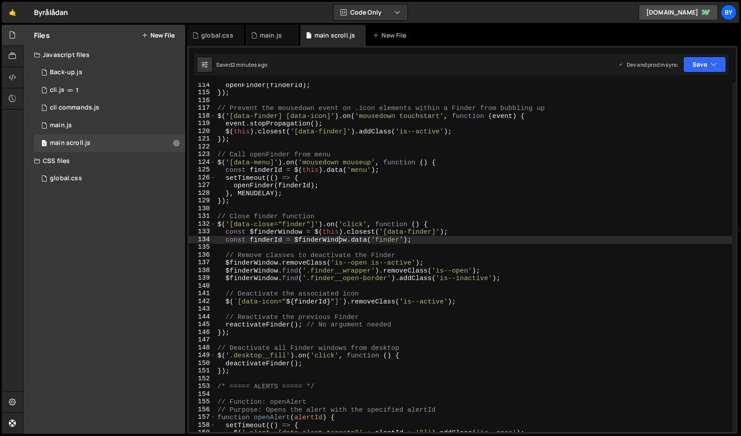
click at [370, 276] on div "openFinder ( finderId ) ; }) ; // Prevent the mousedown event on .icon elements…" at bounding box center [474, 263] width 517 height 364
type textarea "$finderWindow.find('.finder__open-border').addClass('is--inactive');"
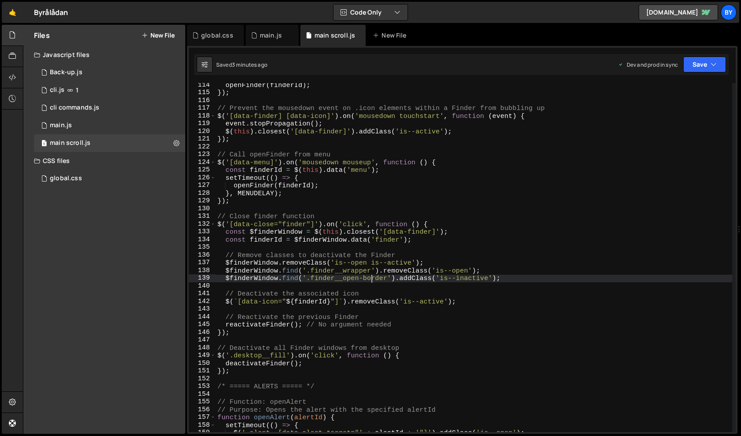
click at [417, 308] on div "openFinder ( finderId ) ; }) ; // Prevent the mousedown event on .icon elements…" at bounding box center [474, 263] width 517 height 364
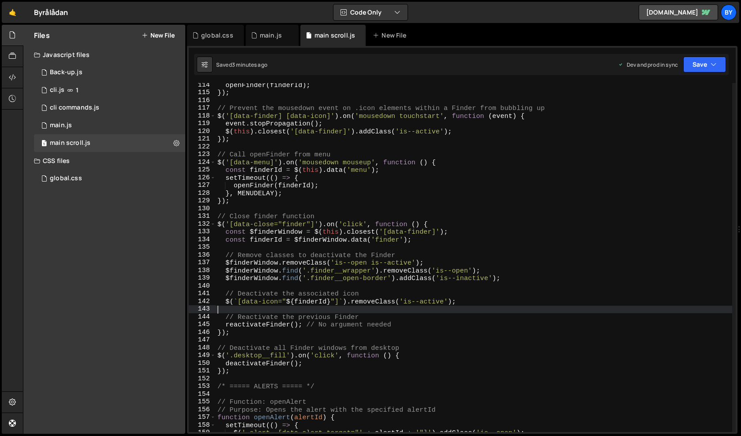
click at [432, 257] on div "openFinder ( finderId ) ; }) ; // Prevent the mousedown event on .icon elements…" at bounding box center [474, 263] width 517 height 364
type textarea "// Remove classes to deactivate the Finder"
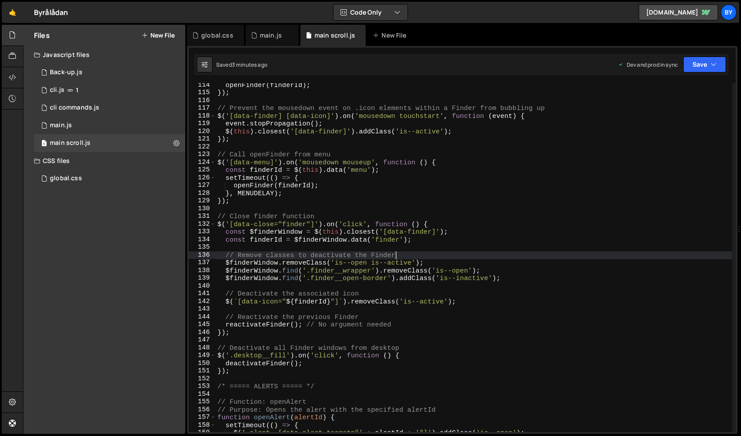
click at [462, 287] on div "openFinder ( finderId ) ; }) ; // Prevent the mousedown event on .icon elements…" at bounding box center [474, 263] width 517 height 364
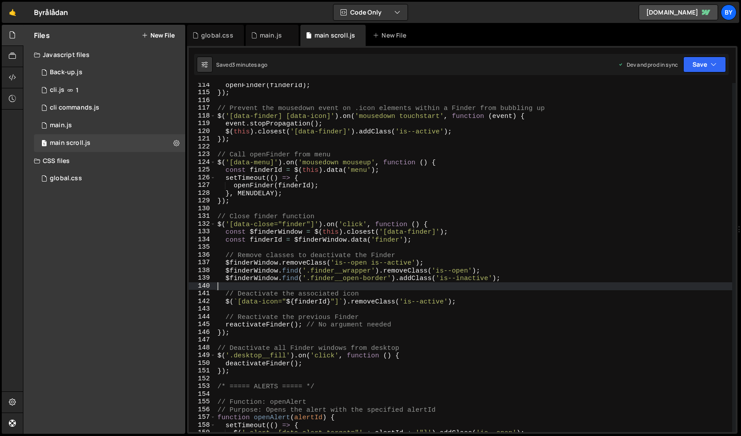
click at [428, 295] on div "openFinder ( finderId ) ; }) ; // Prevent the mousedown event on .icon elements…" at bounding box center [474, 263] width 517 height 364
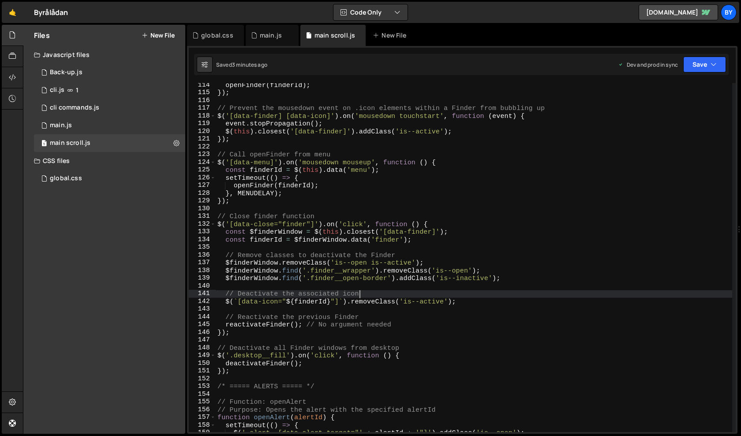
click at [478, 281] on div "openFinder ( finderId ) ; }) ; // Prevent the mousedown event on .icon elements…" at bounding box center [474, 263] width 517 height 364
type textarea "$finderWindow.find('.finder__open-border').addClass('is--inactive');"
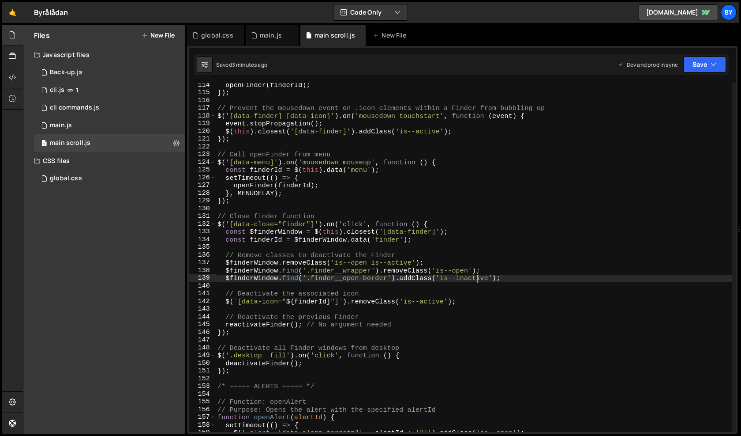
click at [482, 285] on div "openFinder ( finderId ) ; }) ; // Prevent the mousedown event on .icon elements…" at bounding box center [474, 263] width 517 height 364
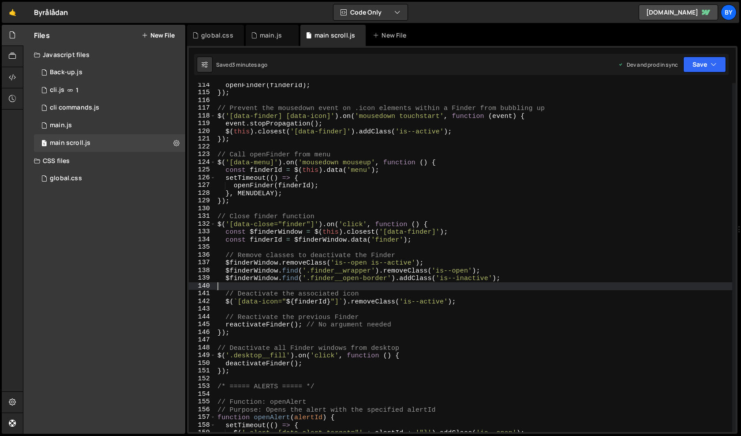
click at [488, 280] on div "openFinder ( finderId ) ; }) ; // Prevent the mousedown event on .icon elements…" at bounding box center [474, 263] width 517 height 364
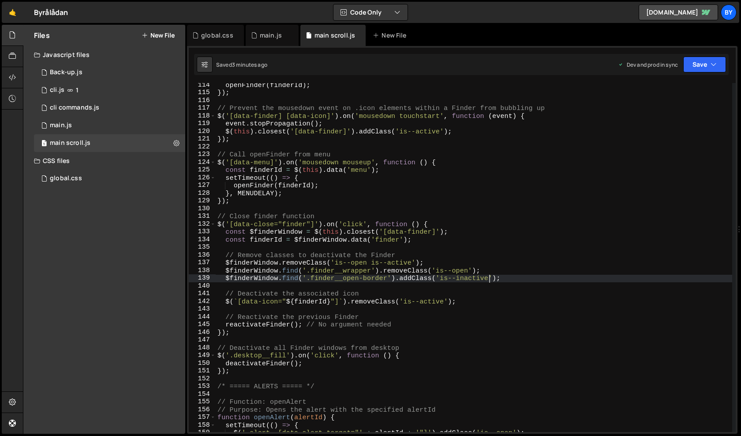
click at [421, 265] on div "openFinder ( finderId ) ; }) ; // Prevent the mousedown event on .icon elements…" at bounding box center [474, 263] width 517 height 364
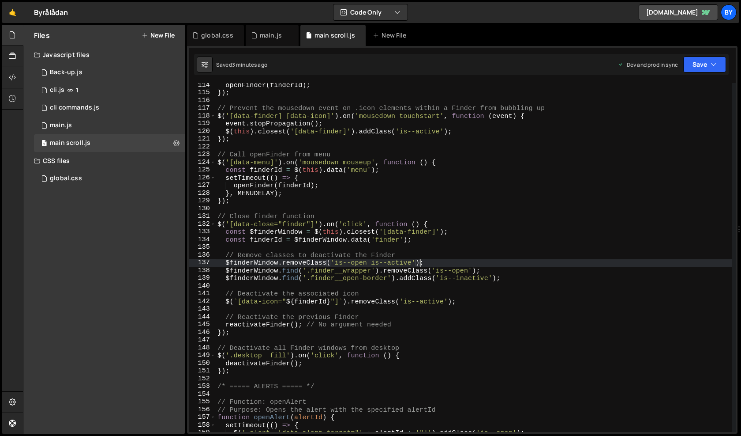
click at [424, 273] on div "openFinder ( finderId ) ; }) ; // Prevent the mousedown event on .icon elements…" at bounding box center [474, 263] width 517 height 364
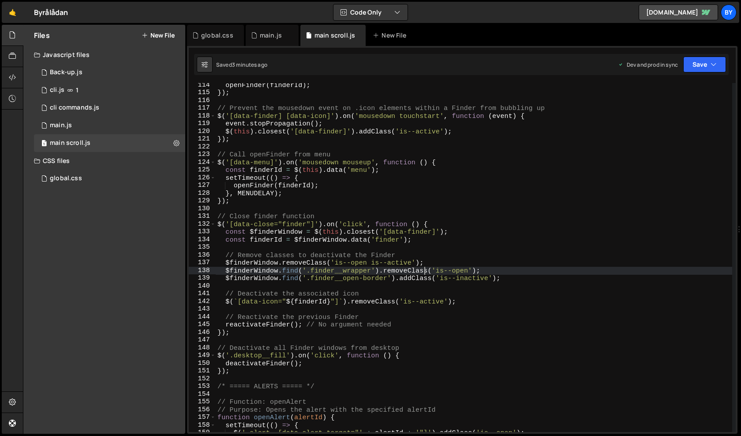
click at [424, 273] on div "openFinder ( finderId ) ; }) ; // Prevent the mousedown event on .icon elements…" at bounding box center [474, 263] width 517 height 364
type textarea "$finderWindow.find('.finder__wrapper').removeClass('is--open'); $finderWindow.f…"
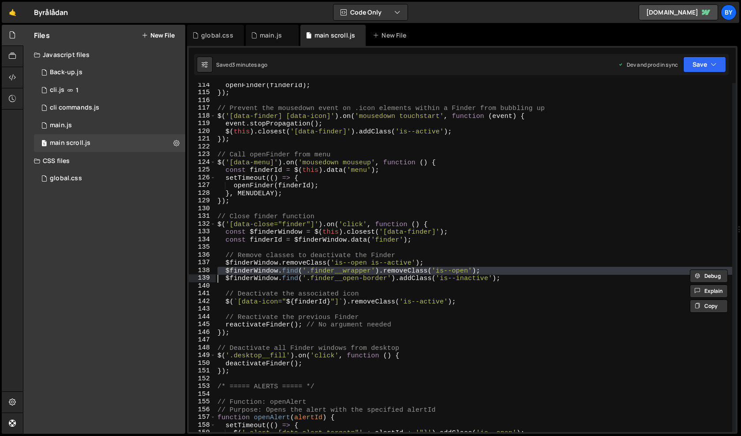
click at [458, 284] on div "openFinder ( finderId ) ; }) ; // Prevent the mousedown event on .icon elements…" at bounding box center [474, 263] width 517 height 364
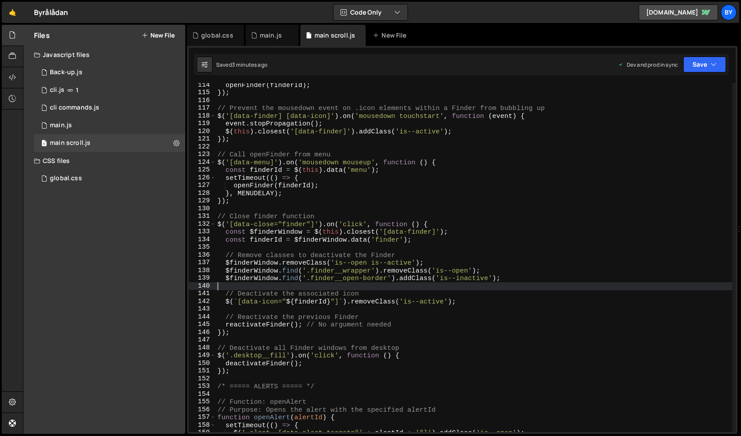
click at [436, 267] on div "openFinder ( finderId ) ; }) ; // Prevent the mousedown event on .icon elements…" at bounding box center [474, 263] width 517 height 364
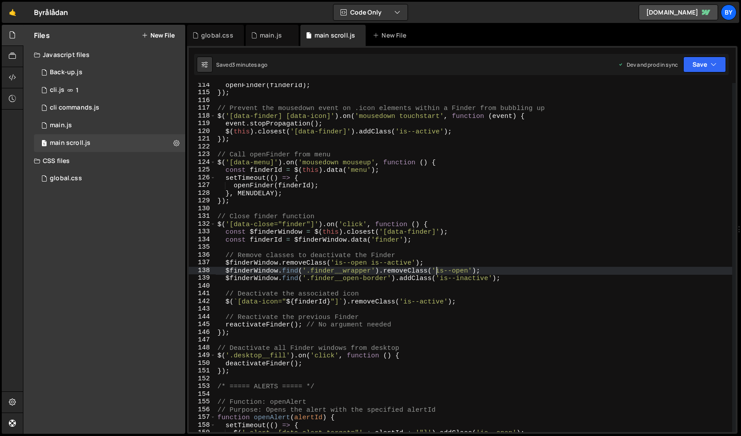
click at [344, 254] on div "openFinder ( finderId ) ; }) ; // Prevent the mousedown event on .icon elements…" at bounding box center [474, 263] width 517 height 364
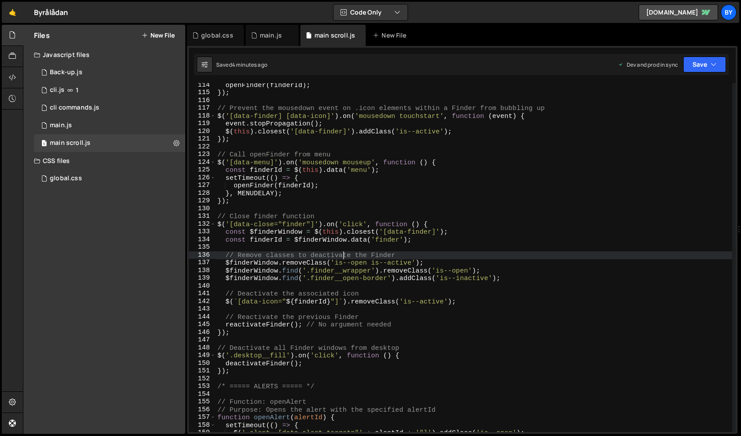
click at [419, 232] on div "openFinder ( finderId ) ; }) ; // Prevent the mousedown event on .icon elements…" at bounding box center [474, 263] width 517 height 364
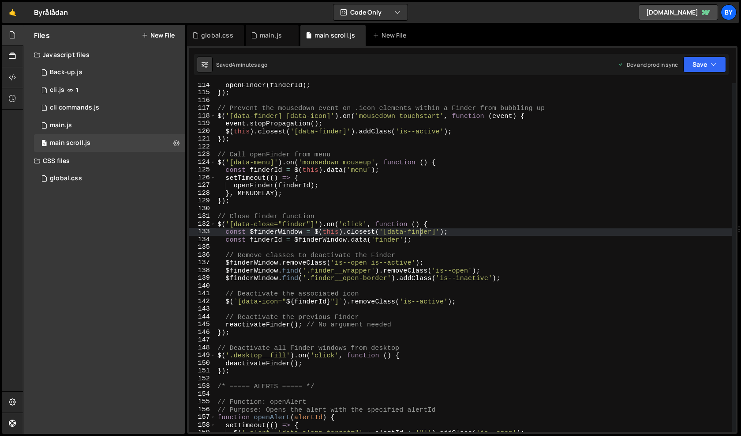
click at [344, 213] on div "openFinder ( finderId ) ; }) ; // Prevent the mousedown event on .icon elements…" at bounding box center [474, 263] width 517 height 364
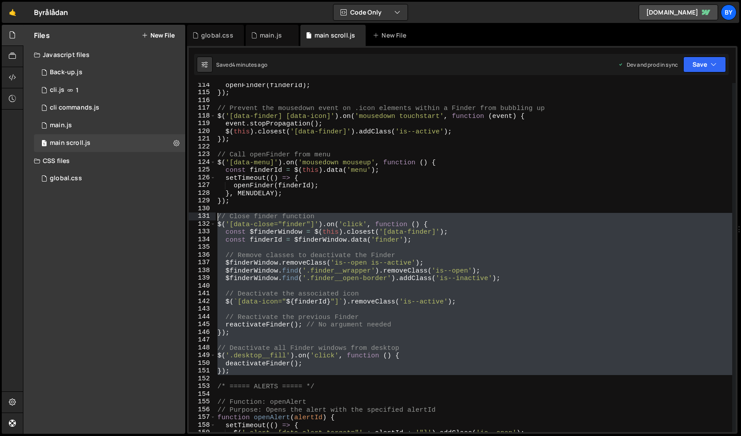
drag, startPoint x: 291, startPoint y: 378, endPoint x: 197, endPoint y: 214, distance: 189.1
click at [197, 214] on div "// Close finder function 114 115 116 117 118 119 120 121 122 123 124 125 126 12…" at bounding box center [462, 257] width 547 height 349
click at [377, 267] on div "openFinder ( finderId ) ; }) ; // Prevent the mousedown event on .icon elements…" at bounding box center [474, 263] width 517 height 364
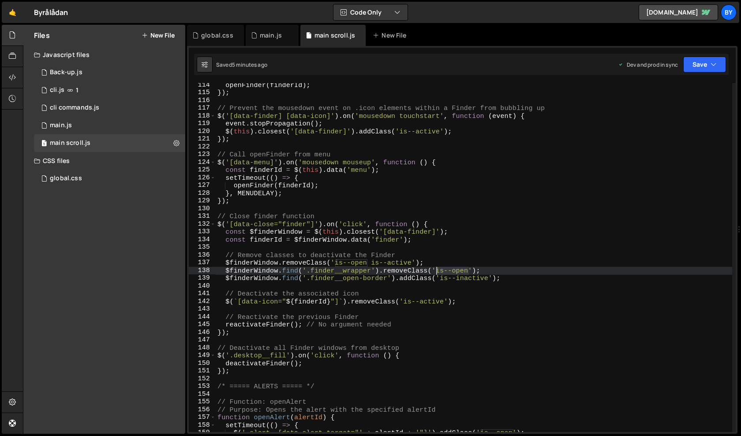
drag, startPoint x: 469, startPoint y: 270, endPoint x: 436, endPoint y: 272, distance: 32.2
click at [436, 272] on div "openFinder ( finderId ) ; }) ; // Prevent the mousedown event on .icon elements…" at bounding box center [474, 263] width 517 height 364
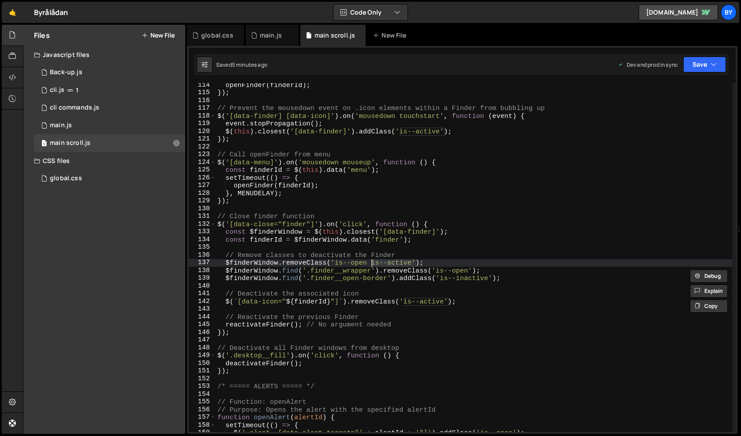
drag, startPoint x: 415, startPoint y: 263, endPoint x: 372, endPoint y: 263, distance: 42.4
click at [372, 263] on div "openFinder ( finderId ) ; }) ; // Prevent the mousedown event on .icon elements…" at bounding box center [474, 263] width 517 height 364
click at [403, 290] on div "openFinder ( finderId ) ; }) ; // Prevent the mousedown event on .icon elements…" at bounding box center [474, 263] width 517 height 364
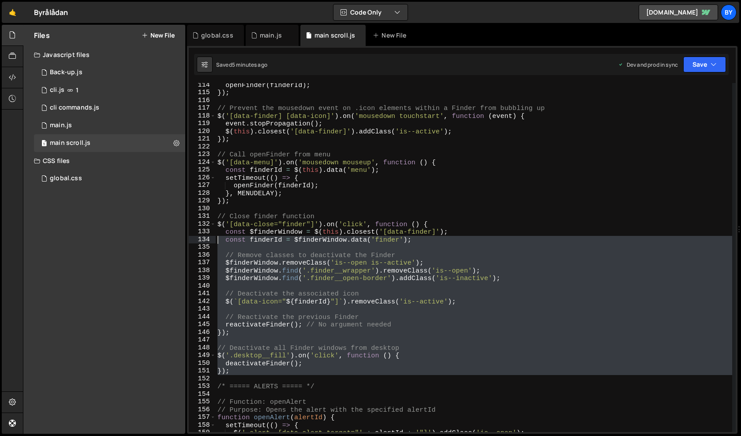
drag, startPoint x: 284, startPoint y: 375, endPoint x: 218, endPoint y: 235, distance: 155.0
click at [218, 235] on div "openFinder ( finderId ) ; }) ; // Prevent the mousedown event on .icon elements…" at bounding box center [474, 263] width 517 height 364
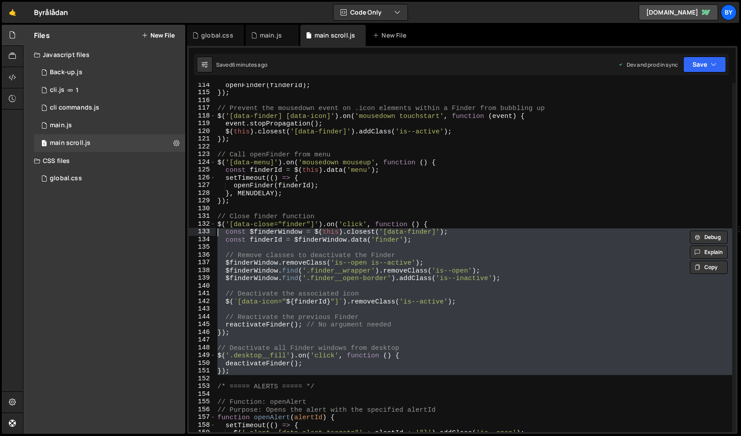
click at [358, 239] on div "openFinder ( finderId ) ; }) ; // Prevent the mousedown event on .icon elements…" at bounding box center [474, 263] width 517 height 364
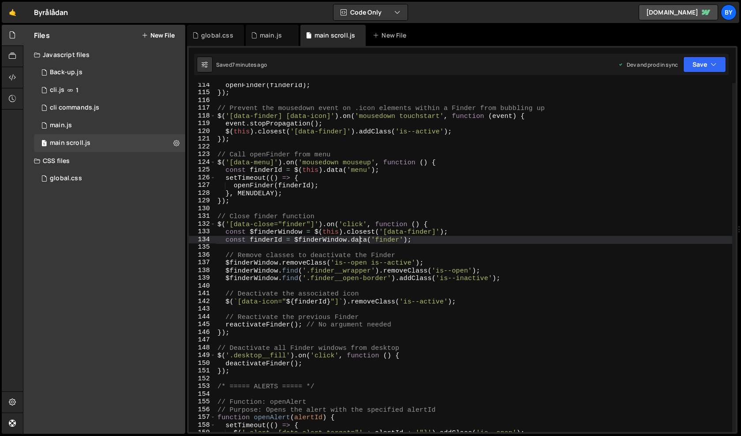
click at [341, 386] on div "openFinder ( finderId ) ; }) ; // Prevent the mousedown event on .icon elements…" at bounding box center [474, 263] width 517 height 364
type textarea "/* ===== ALERTS ===== */"
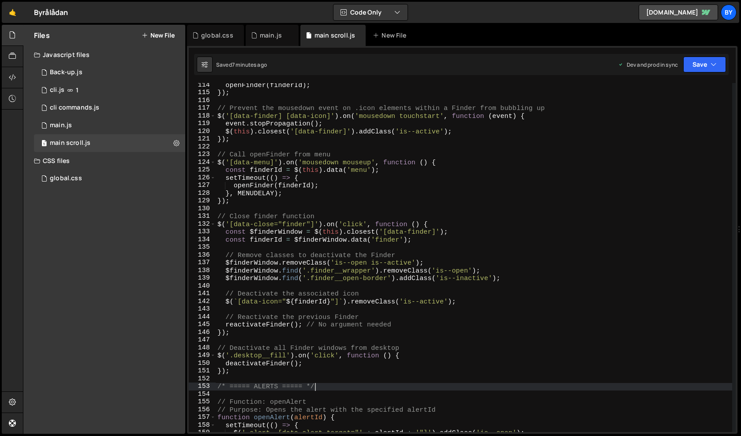
click at [339, 375] on div "openFinder ( finderId ) ; }) ; // Prevent the mousedown event on .icon elements…" at bounding box center [474, 263] width 517 height 364
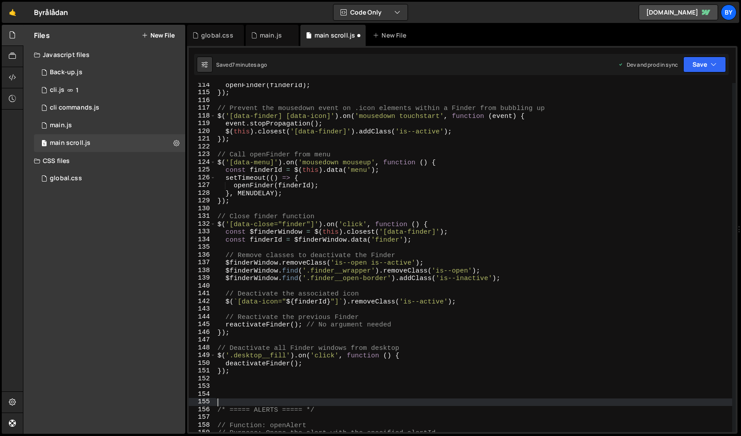
paste textarea
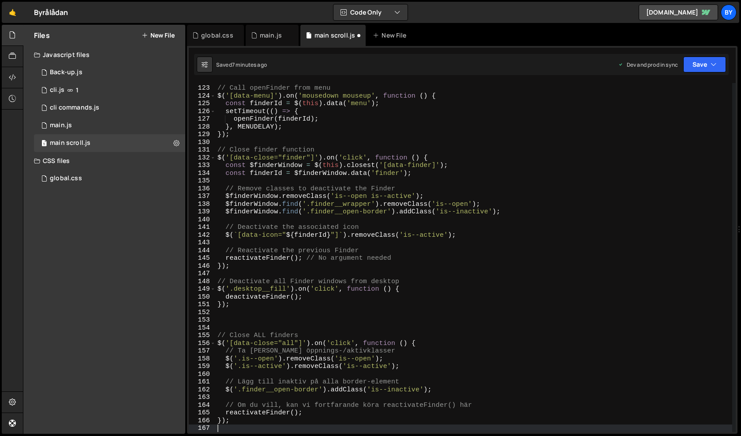
scroll to position [949, 0]
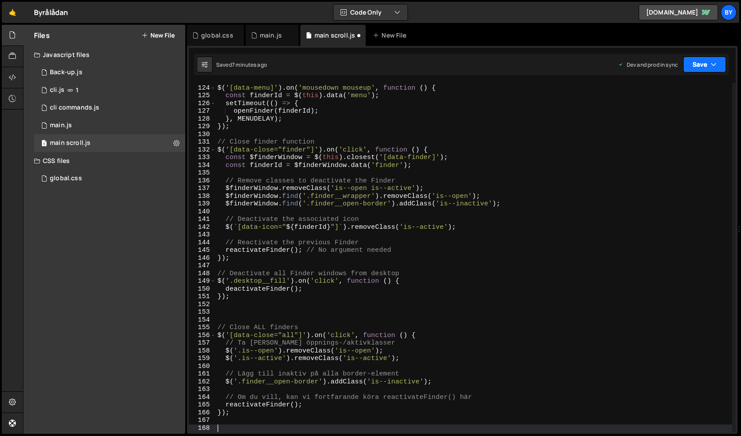
click at [701, 68] on button "Save" at bounding box center [704, 64] width 43 height 16
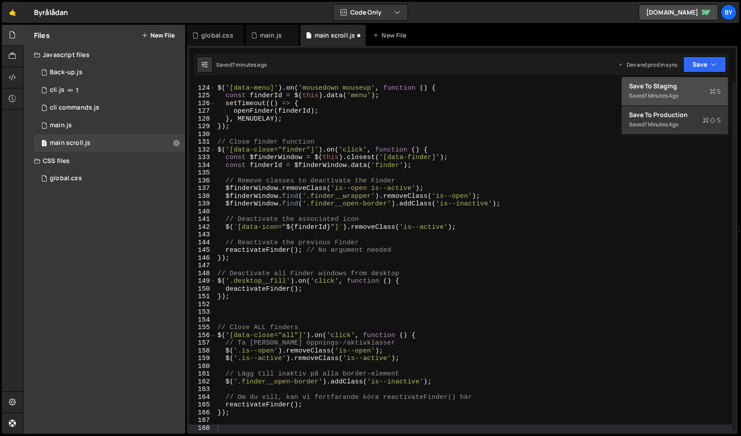
click at [691, 86] on div "Save to Staging S" at bounding box center [675, 86] width 92 height 9
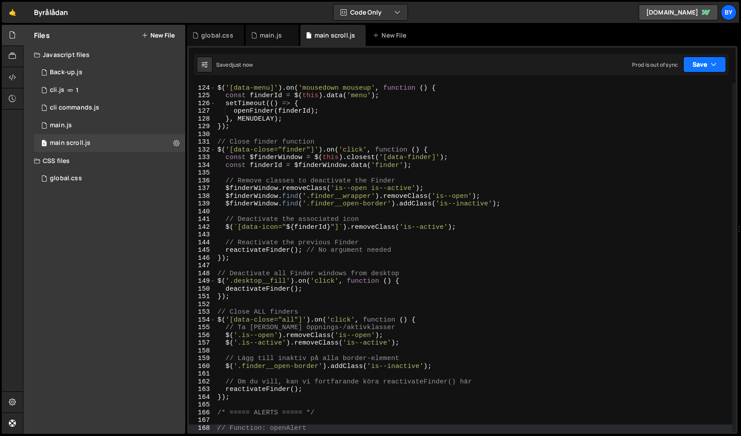
click at [706, 60] on button "Save" at bounding box center [704, 64] width 43 height 16
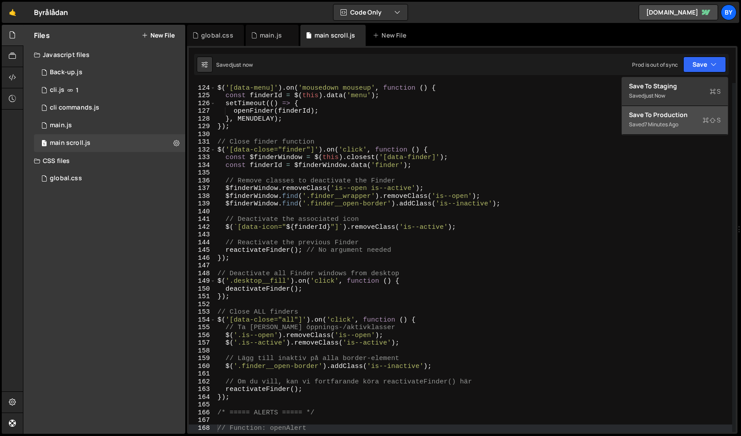
click at [687, 113] on div "Save to Production S" at bounding box center [675, 114] width 92 height 9
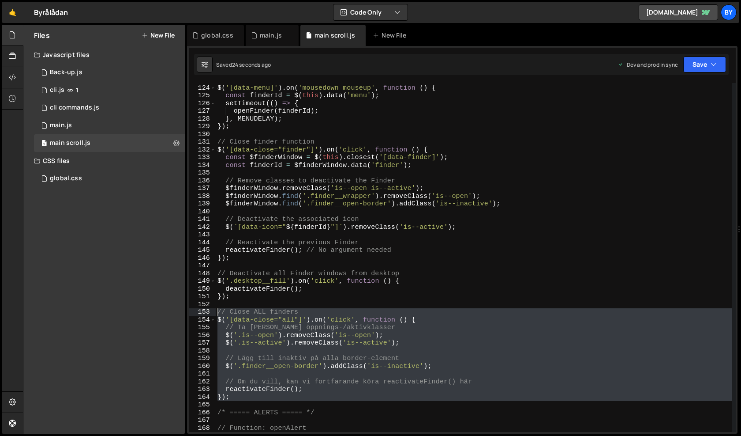
drag, startPoint x: 260, startPoint y: 403, endPoint x: 219, endPoint y: 315, distance: 97.1
click at [219, 315] on div "// Call openFinder from menu $ ( '[data-menu]' ) . on ( 'mousedown mouseup' , f…" at bounding box center [474, 258] width 517 height 364
type textarea "// Close ALL finders $('[data-close="all"]').on('click', function () {"
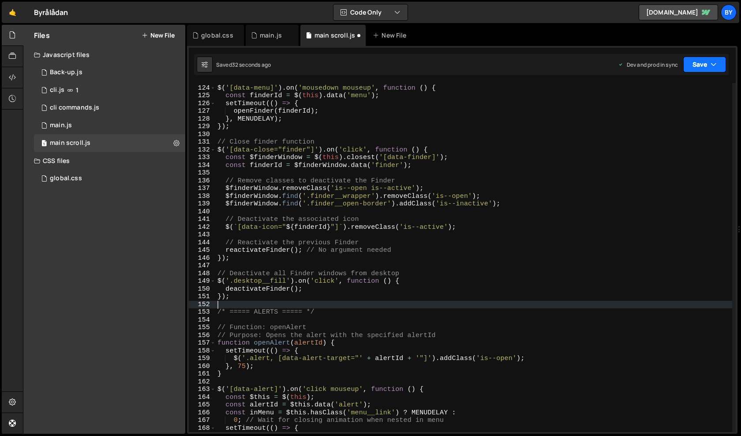
click at [710, 67] on button "Save" at bounding box center [704, 64] width 43 height 16
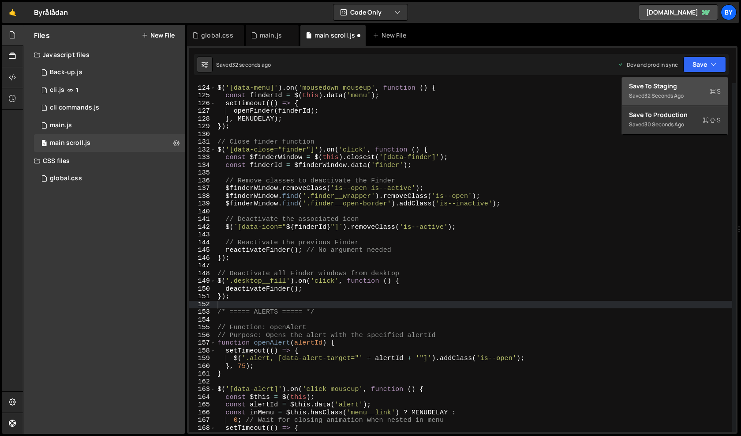
click at [699, 84] on div "Save to Staging S" at bounding box center [675, 86] width 92 height 9
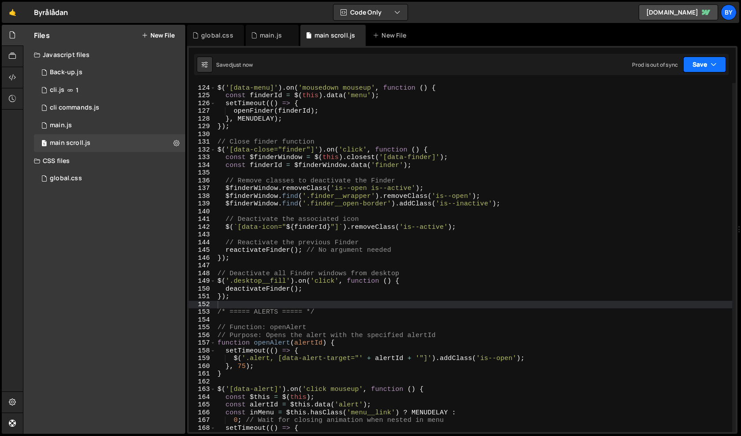
click at [704, 59] on button "Save" at bounding box center [704, 64] width 43 height 16
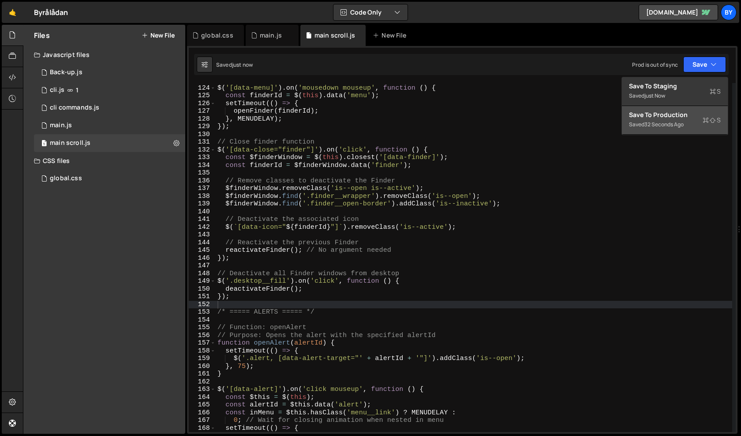
click at [675, 125] on div "32 seconds ago" at bounding box center [664, 124] width 39 height 8
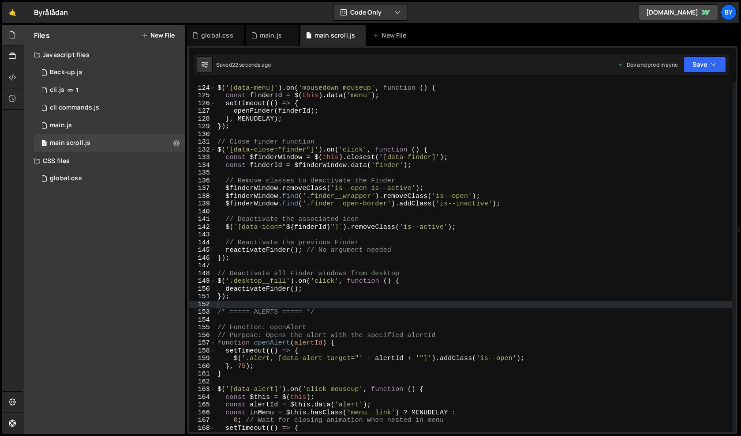
click at [322, 297] on div "// Call openFinder from menu $ ( '[data-menu]' ) . on ( 'mousedown mouseup' , f…" at bounding box center [474, 258] width 517 height 364
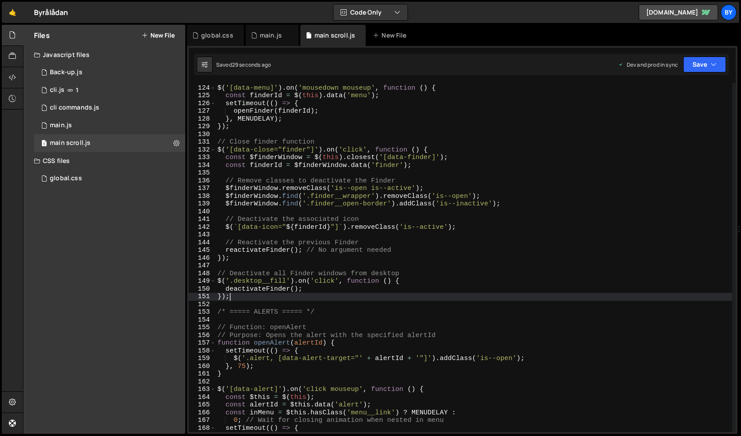
click at [329, 290] on div "// Call openFinder from menu $ ( '[data-menu]' ) . on ( 'mousedown mouseup' , f…" at bounding box center [474, 258] width 517 height 364
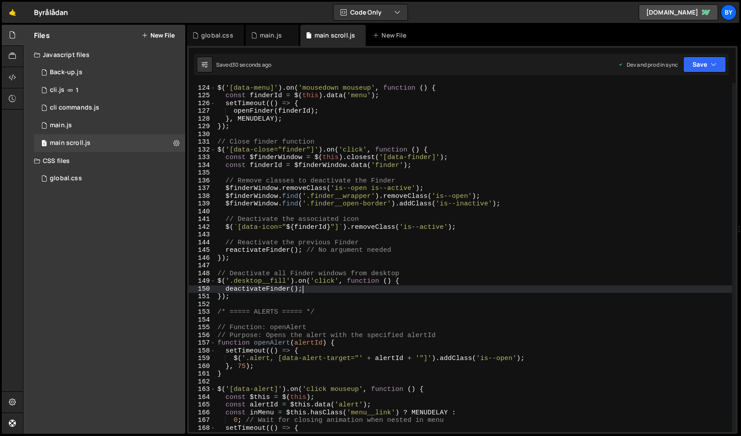
click at [326, 296] on div "// Call openFinder from menu $ ( '[data-menu]' ) . on ( 'mousedown mouseup' , f…" at bounding box center [474, 258] width 517 height 364
type textarea "});"
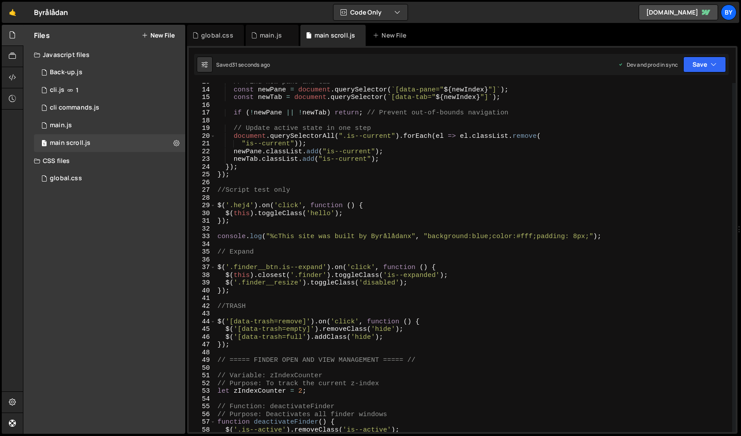
scroll to position [0, 0]
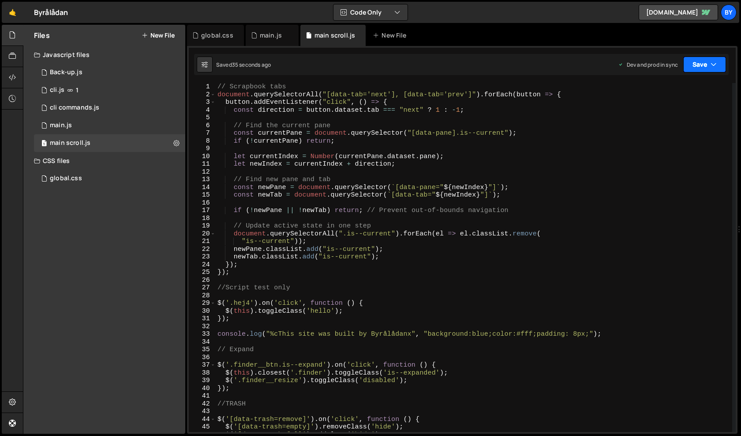
click at [708, 66] on button "Save" at bounding box center [704, 64] width 43 height 16
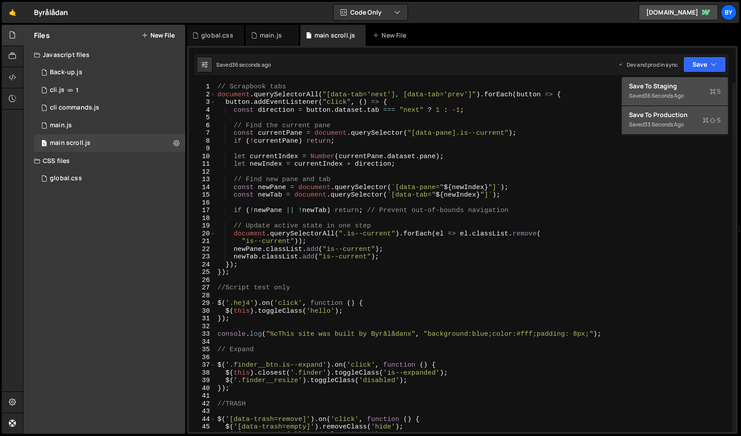
click at [680, 95] on div "36 seconds ago" at bounding box center [664, 96] width 39 height 8
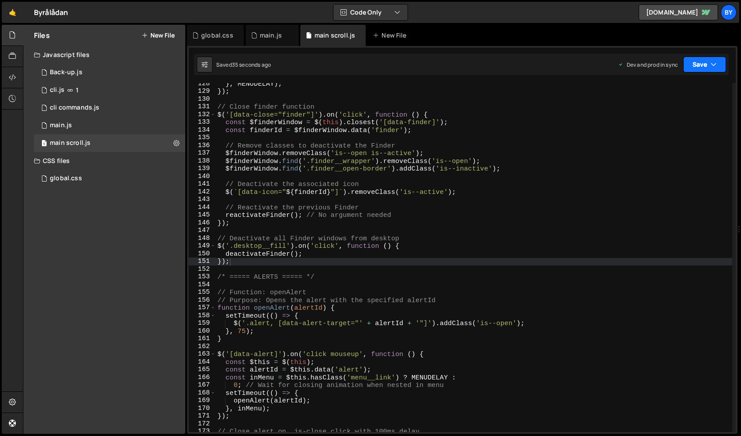
click at [695, 64] on button "Save" at bounding box center [704, 64] width 43 height 16
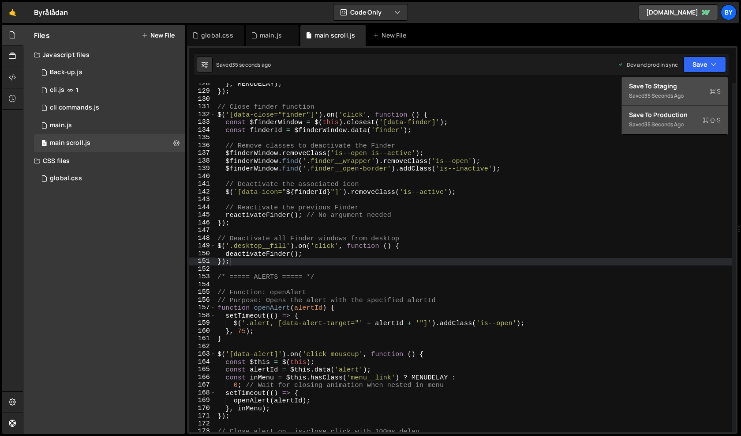
click at [683, 123] on div "35 seconds ago" at bounding box center [664, 124] width 39 height 8
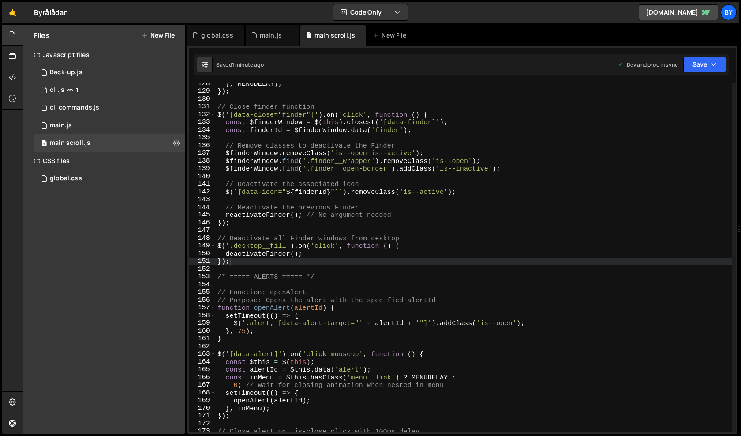
click at [336, 285] on div "} , MENUDELAY ) ; }) ; // Close finder function $ ( '[data-close="finder"]' ) .…" at bounding box center [474, 262] width 517 height 364
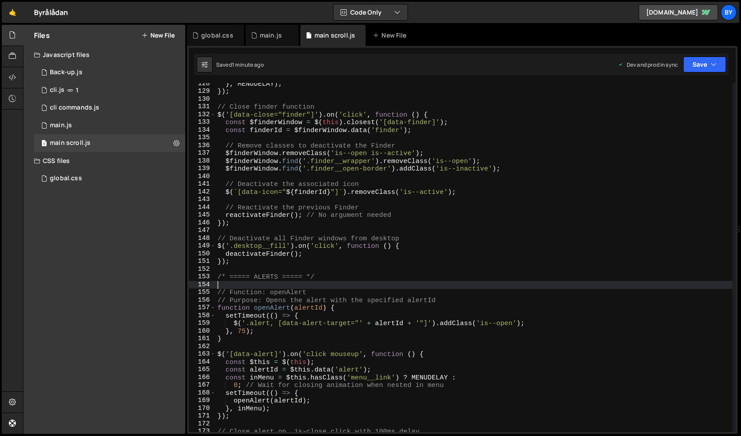
click at [309, 252] on div "} , MENUDELAY ) ; }) ; // Close finder function $ ( '[data-close="finder"]' ) .…" at bounding box center [474, 262] width 517 height 364
type textarea "deactivateFinder();"
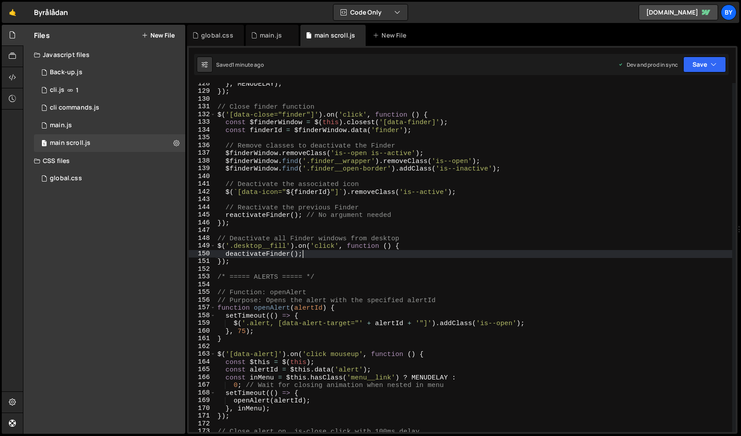
click at [316, 269] on div "} , MENUDELAY ) ; }) ; // Close finder function $ ( '[data-close="finder"]' ) .…" at bounding box center [474, 262] width 517 height 364
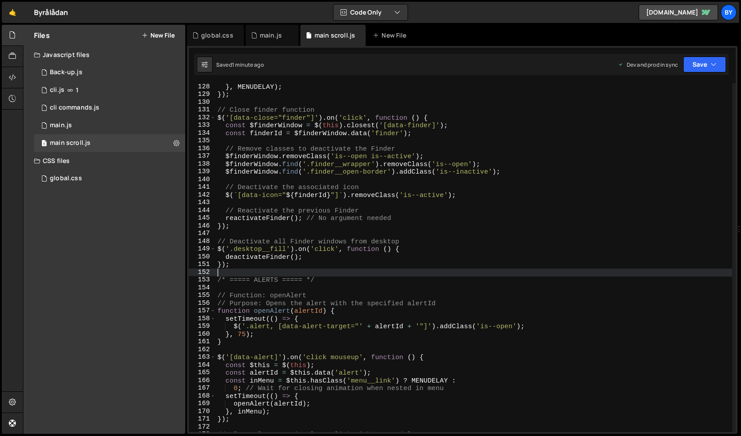
scroll to position [981, 0]
click at [319, 267] on div "} , MENUDELAY ) ; }) ; // Close finder function $ ( '[data-close="finder"]' ) .…" at bounding box center [474, 265] width 517 height 364
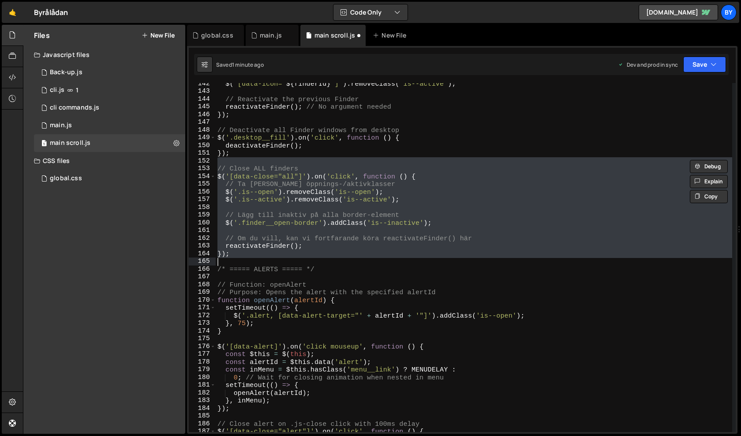
type textarea "renderToDoItems(); // Directly call renderToDoItems without document ready"
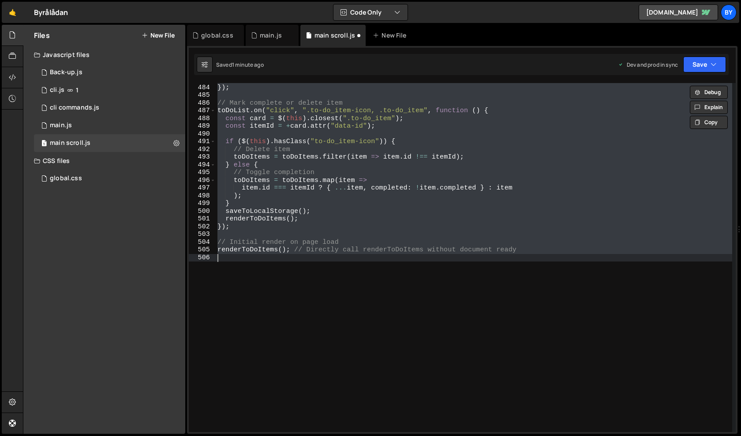
scroll to position [3729, 0]
click at [531, 179] on div "return false ; // Prevent default behavior and stop propagation }) ; // Mark co…" at bounding box center [474, 257] width 517 height 349
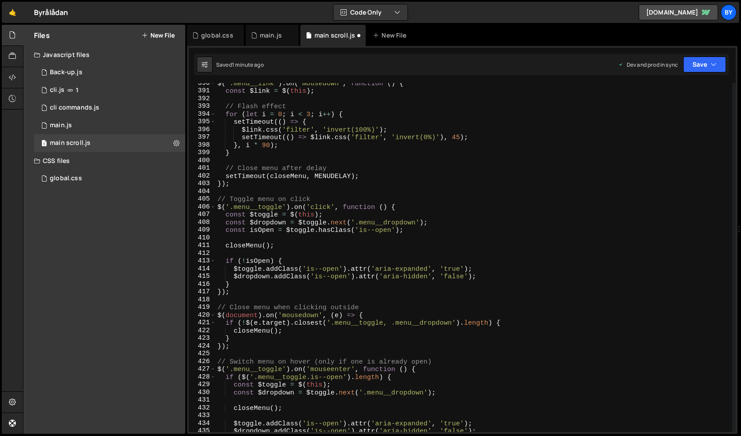
scroll to position [2697, 0]
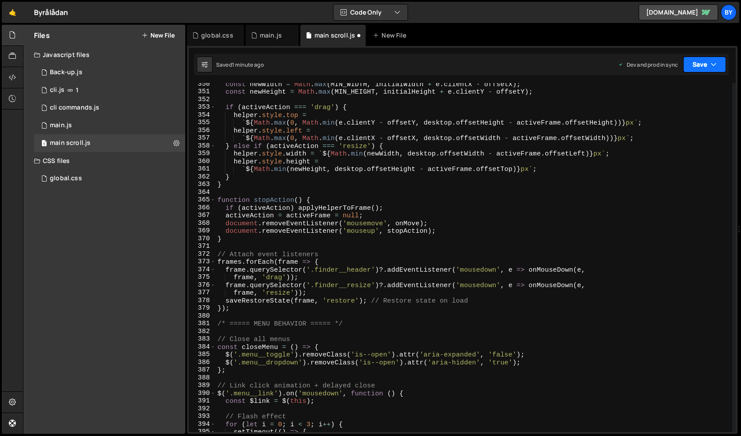
click at [701, 65] on button "Save" at bounding box center [704, 64] width 43 height 16
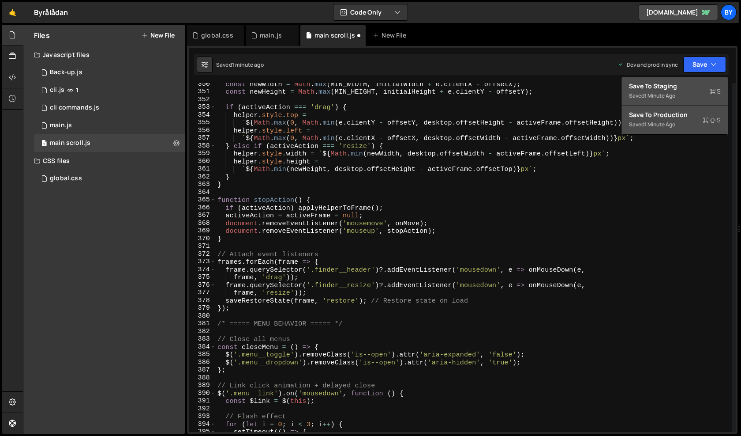
click at [687, 89] on div "Save to Staging S" at bounding box center [675, 86] width 92 height 9
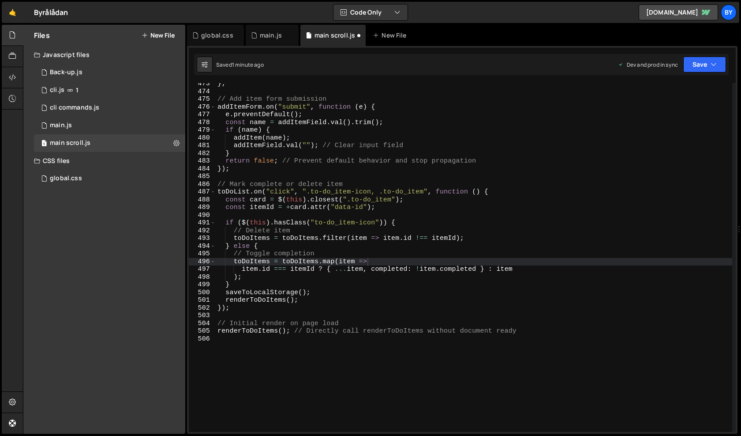
scroll to position [3648, 0]
click at [704, 64] on button "Save" at bounding box center [704, 64] width 43 height 16
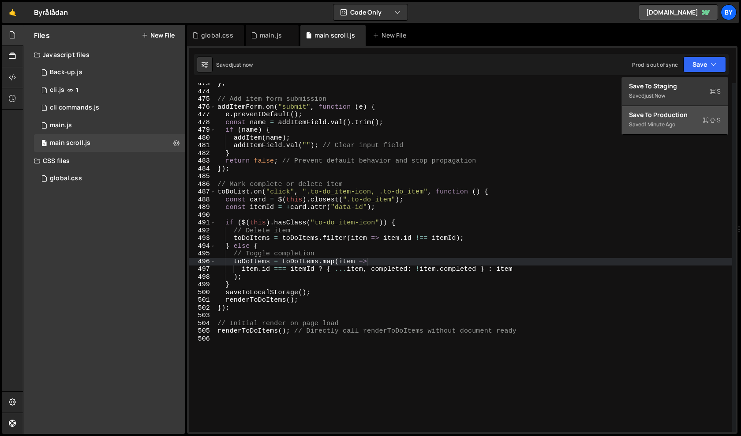
click at [685, 124] on div "Saved 1 minute ago" at bounding box center [675, 124] width 92 height 11
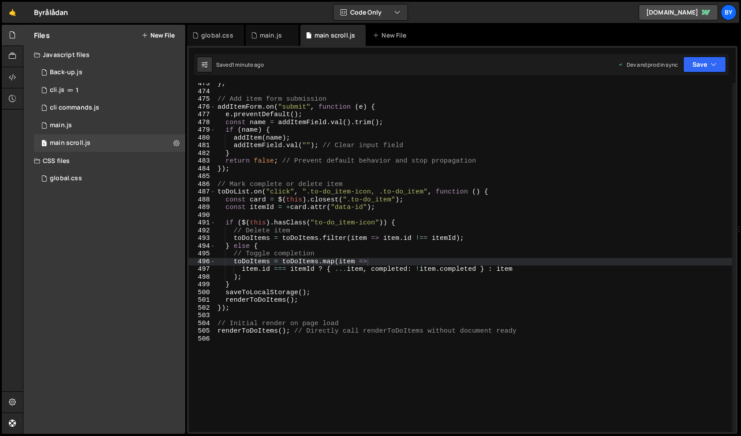
type textarea "if ($(this).hasClass("to-do_item-icon")) {"
click at [335, 221] on div "} ; // Add item form submission addItemForm . on ( "submit" , function ( e ) { …" at bounding box center [474, 262] width 517 height 364
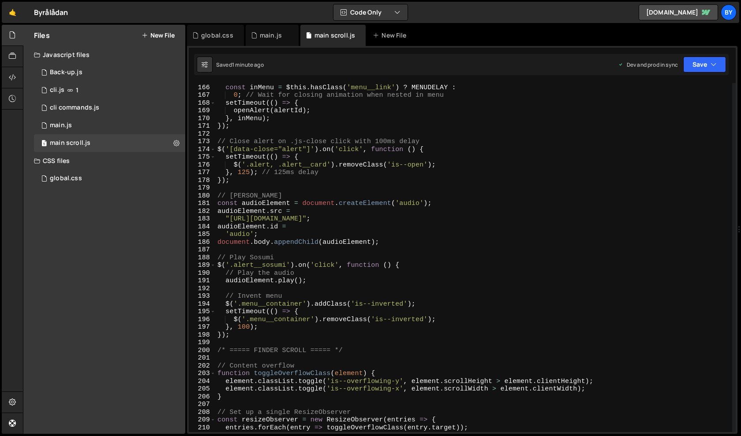
scroll to position [1091, 0]
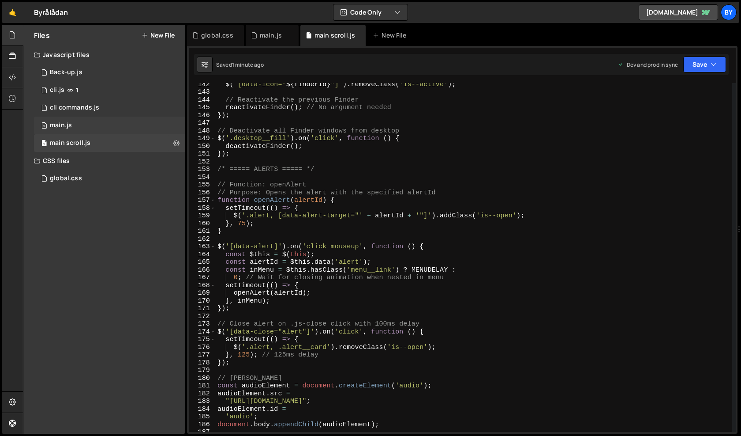
click at [71, 117] on div "0 main.js 0" at bounding box center [109, 125] width 151 height 18
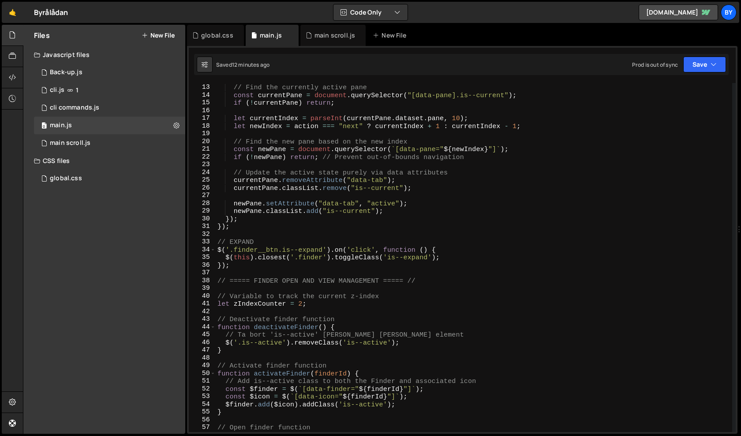
scroll to position [0, 0]
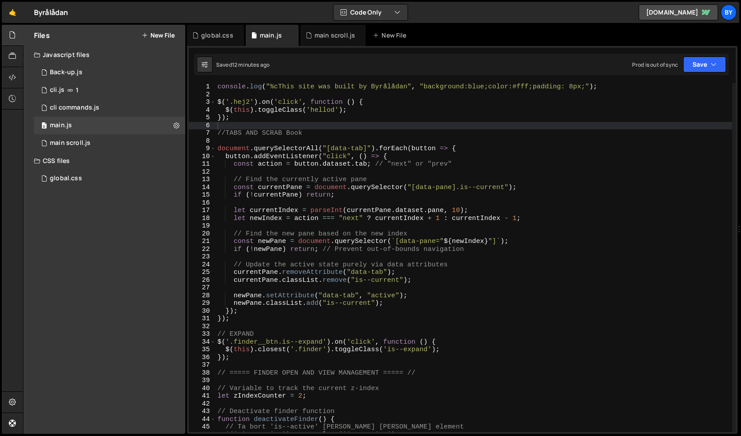
type textarea "if (!currentPane) return;"
click at [417, 193] on div "console . log ( "%cThis site was built by Byrålådan" , "background:blue;color:#…" at bounding box center [474, 265] width 517 height 364
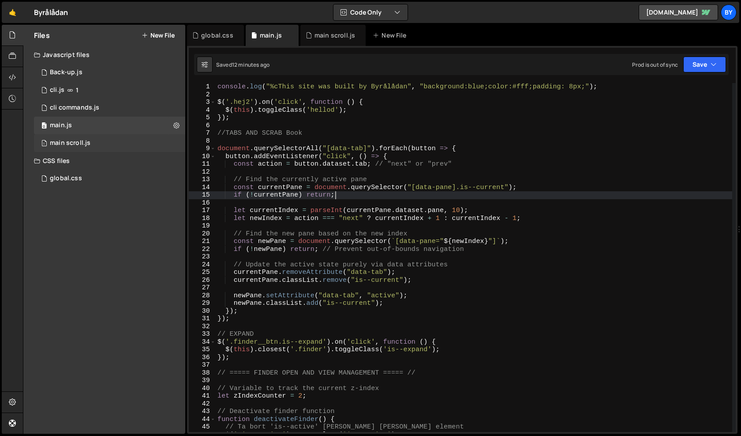
click at [140, 143] on div "1 main scroll.js 0" at bounding box center [109, 143] width 151 height 18
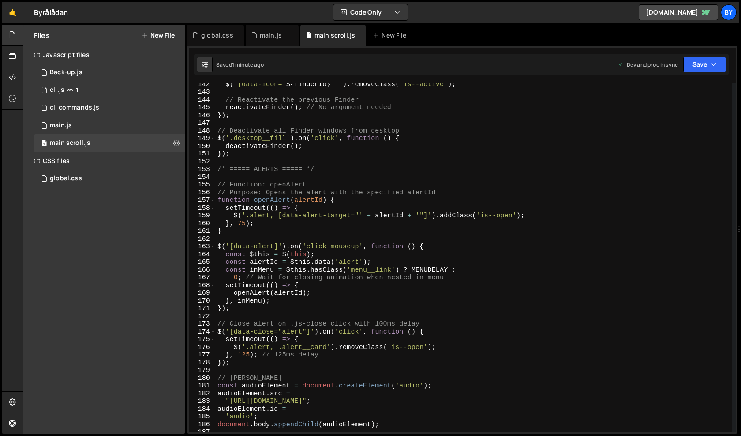
click at [342, 186] on div "$ ( ` [data-icon=" ${ finderId } "] ` ) . removeClass ( 'is--active' ) ; // Rea…" at bounding box center [474, 262] width 517 height 364
type textarea "renderToDoItems(); // Directly call renderToDoItems without document ready"
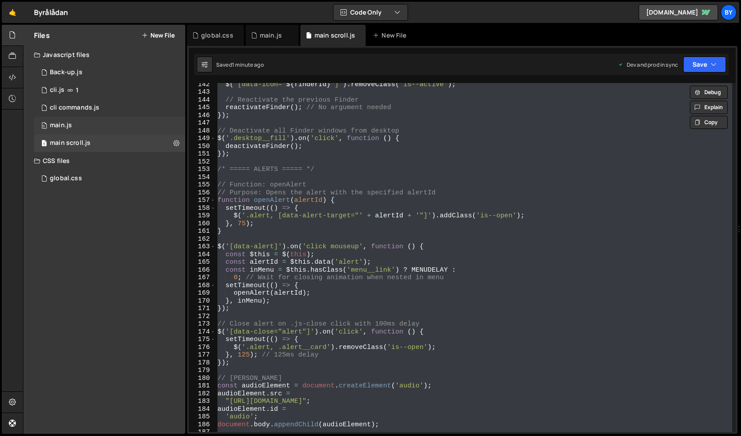
click at [118, 124] on div "0 main.js 0" at bounding box center [109, 125] width 151 height 18
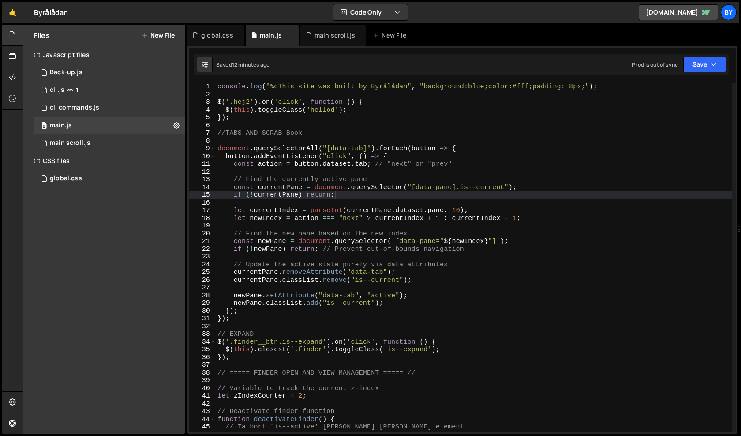
click at [357, 146] on div "console . log ( "%cThis site was built by Byrålådan" , "background:blue;color:#…" at bounding box center [474, 265] width 517 height 364
type textarea "renderToDoItems(); // Directly call renderToDoItems without document ready"
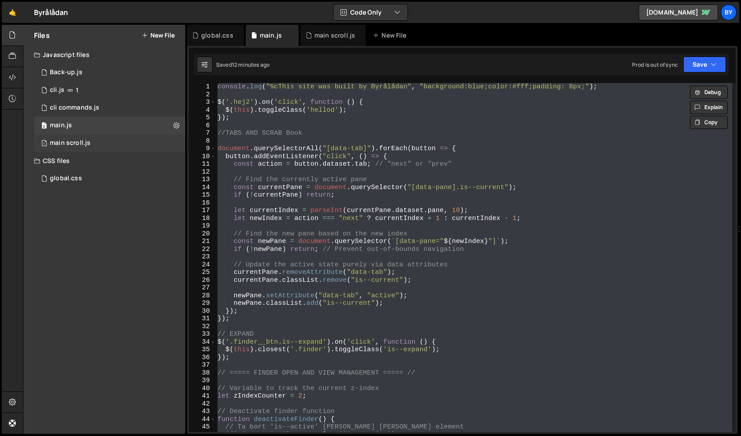
click at [125, 142] on div "1 main scroll.js 0" at bounding box center [109, 143] width 151 height 18
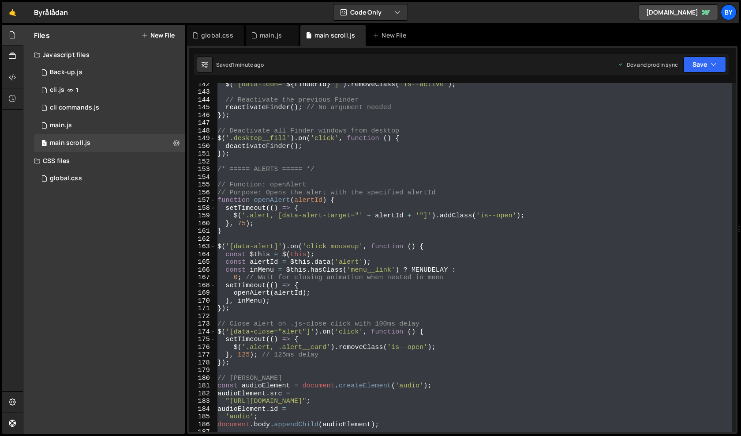
click at [354, 196] on div "$ ( ` [data-icon=" ${ finderId } "] ` ) . removeClass ( 'is--active' ) ; // Rea…" at bounding box center [474, 257] width 517 height 349
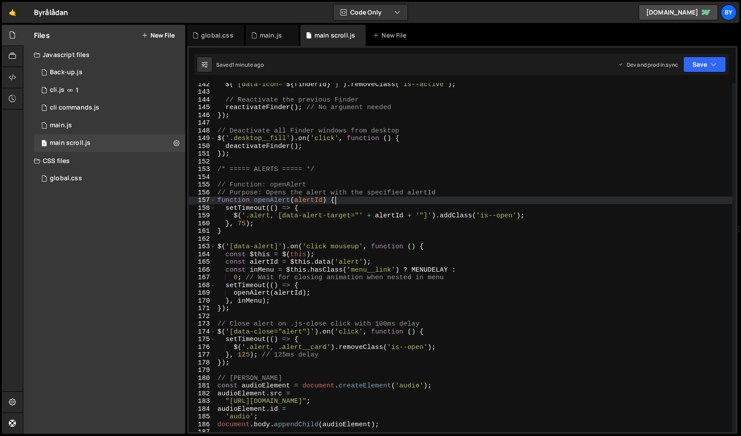
scroll to position [792, 0]
type textarea "renderToDoItems(); // Directly call renderToDoItems without document ready"
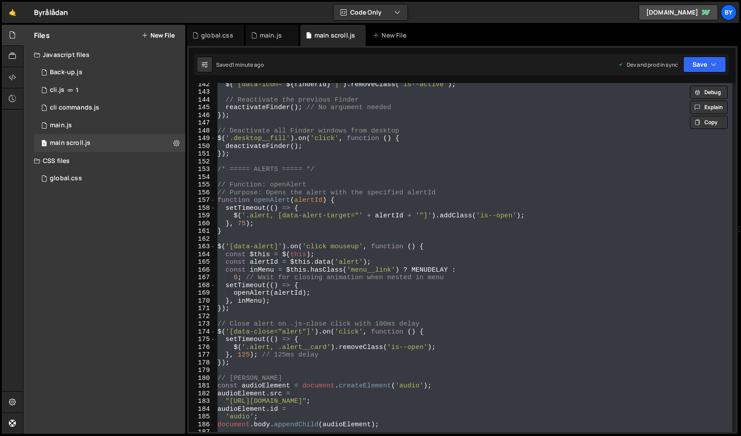
paste textarea
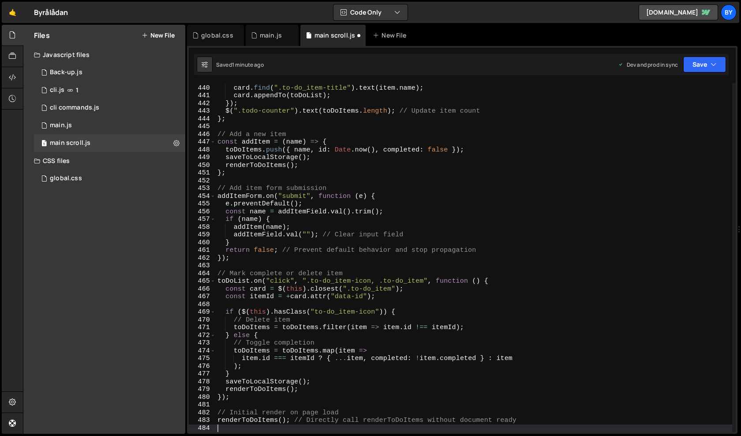
scroll to position [3389, 0]
click at [711, 64] on icon "button" at bounding box center [714, 64] width 6 height 9
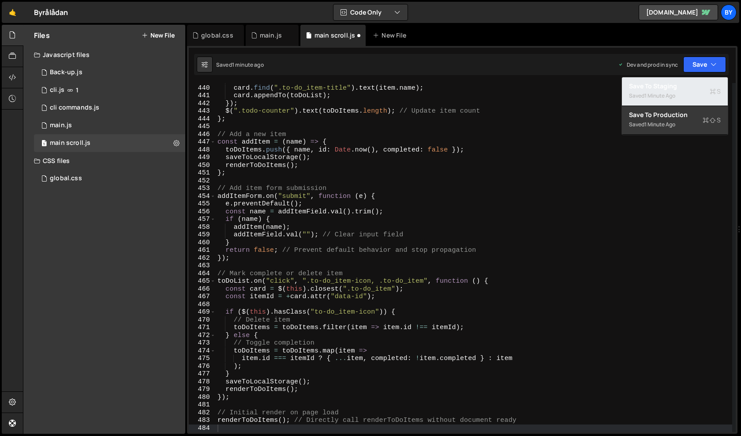
click at [683, 90] on div "Saved 1 minute ago" at bounding box center [675, 95] width 92 height 11
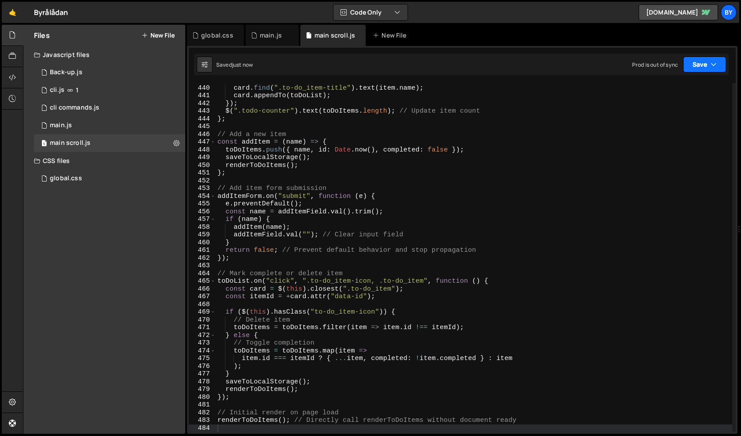
click at [697, 65] on button "Save" at bounding box center [704, 64] width 43 height 16
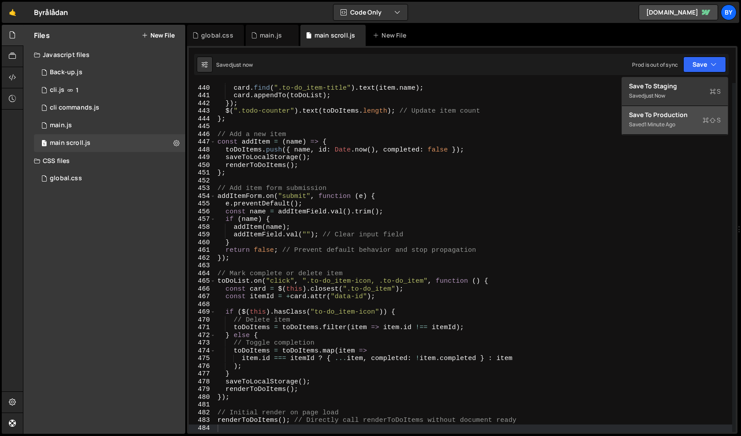
click at [680, 116] on div "Save to Production S" at bounding box center [675, 114] width 92 height 9
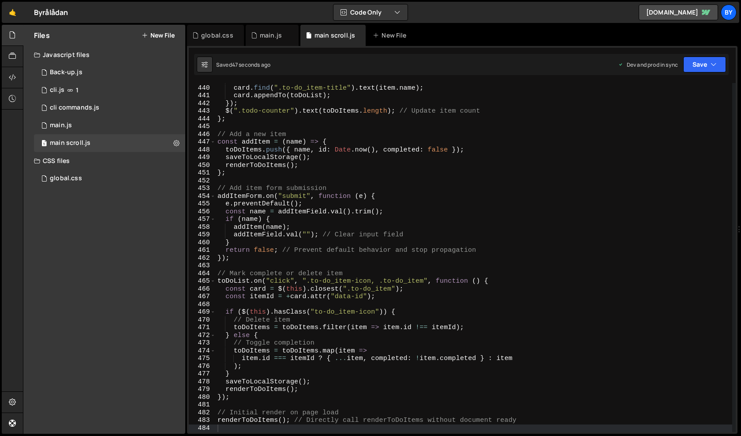
click at [280, 280] on div "card . attr ( "data-id" , item . id ) . toggleClass ( "completed" , item . comp…" at bounding box center [474, 258] width 517 height 364
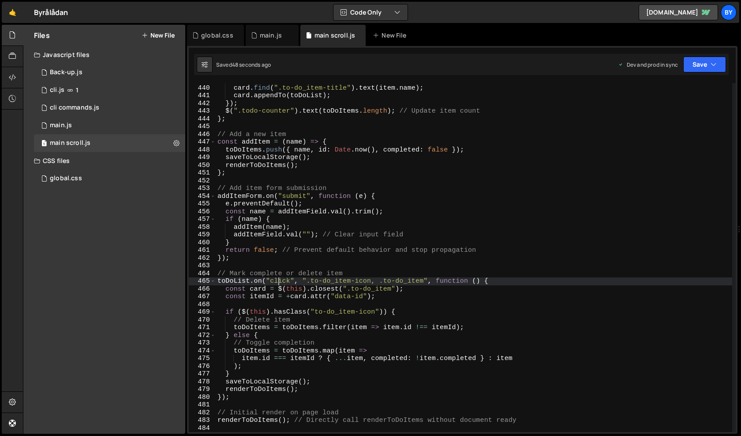
type textarea "renderToDoItems(); // Directly call renderToDoItems without document ready"
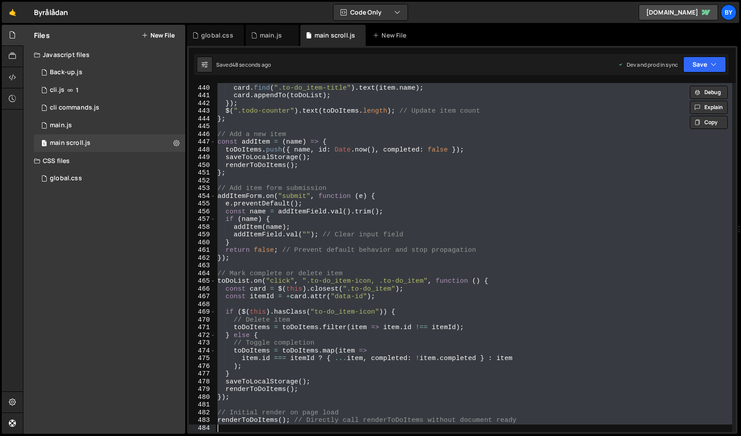
paste textarea
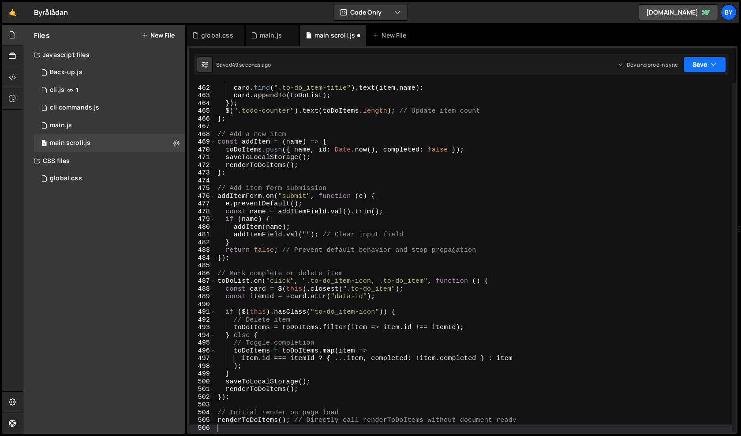
click at [704, 70] on button "Save" at bounding box center [704, 64] width 43 height 16
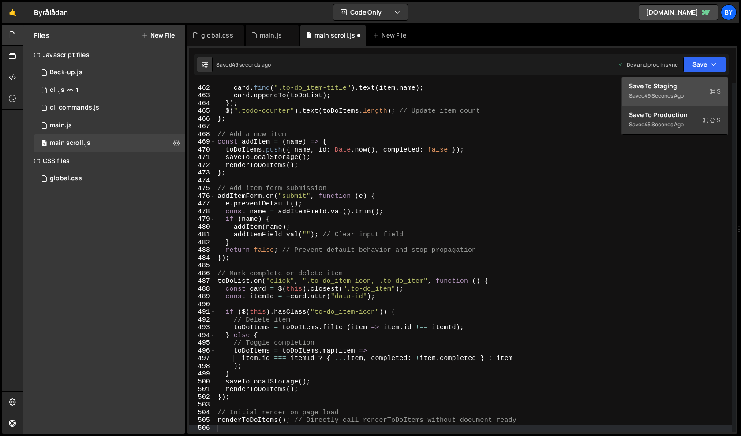
click at [697, 96] on div "Saved 49 seconds ago" at bounding box center [675, 95] width 92 height 11
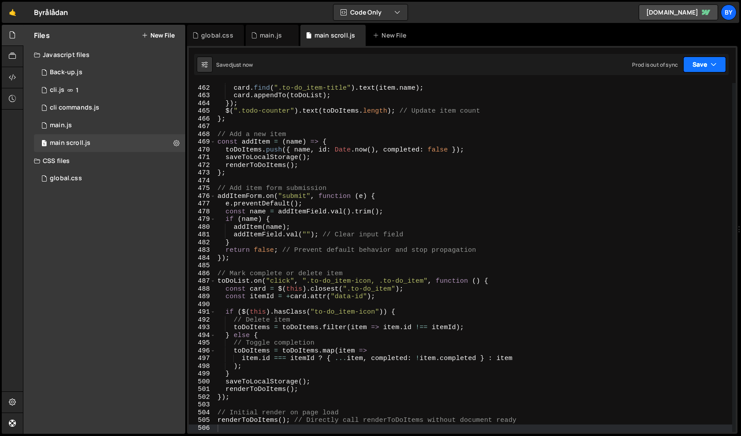
click at [704, 61] on button "Save" at bounding box center [704, 64] width 43 height 16
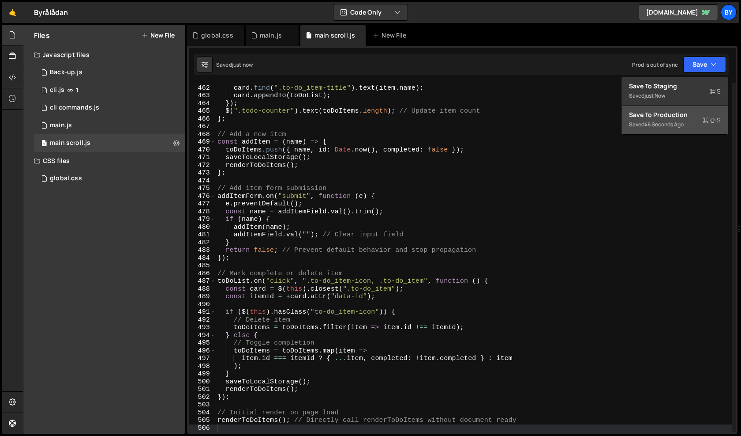
click at [688, 116] on div "Save to Production S" at bounding box center [675, 114] width 92 height 9
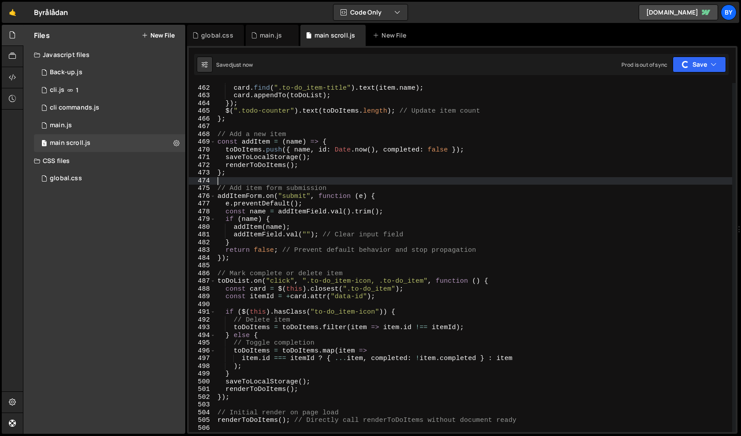
click at [533, 184] on div "card . attr ( "data-id" , item . id ) . toggleClass ( "completed" , item . comp…" at bounding box center [474, 258] width 517 height 364
type textarea "renderToDoItems(); // Directly call renderToDoItems without document ready"
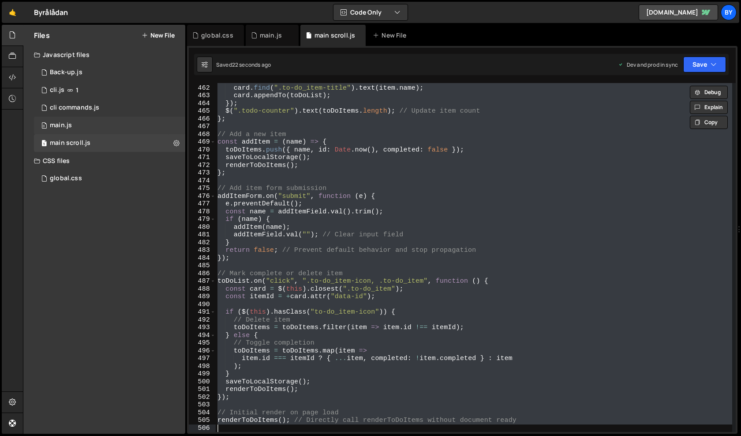
click at [122, 128] on div "0 main.js 0" at bounding box center [109, 125] width 151 height 18
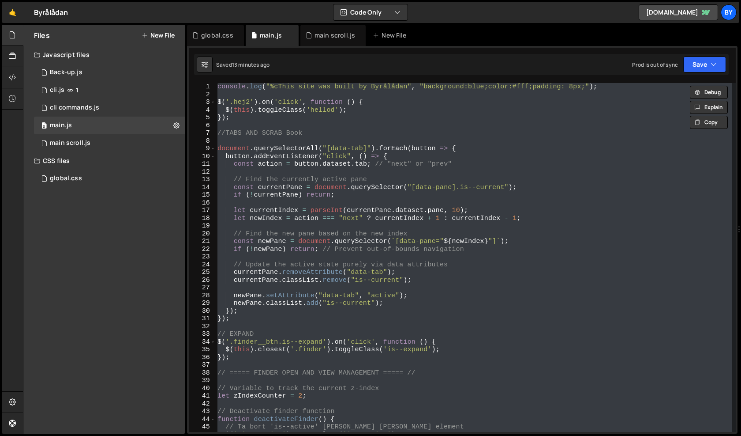
click at [427, 233] on div "console . log ( "%cThis site was built by Byrålådan" , "background:blue;color:#…" at bounding box center [474, 257] width 517 height 349
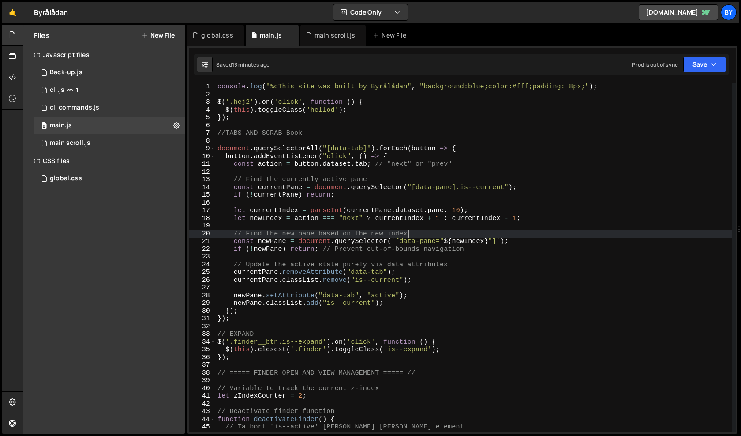
type textarea "renderToDoItems(); // Directly call renderToDoItems without document ready"
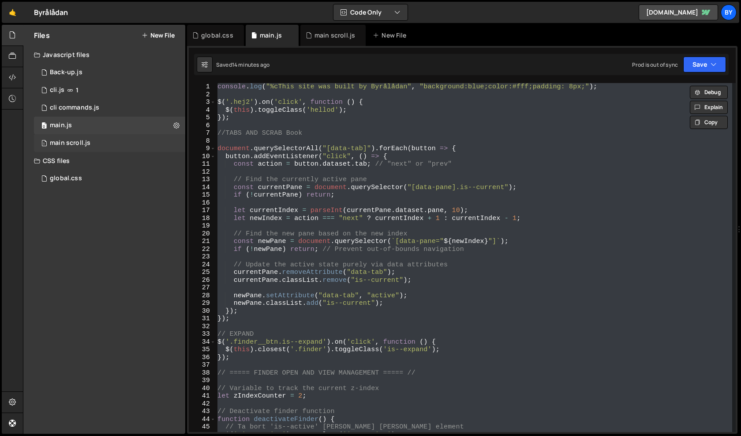
click at [75, 143] on div "main scroll.js" at bounding box center [70, 143] width 41 height 8
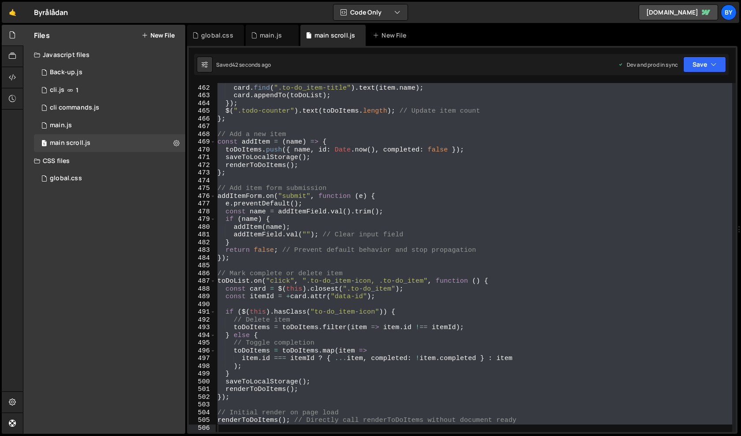
scroll to position [792, 0]
click at [694, 68] on button "Save" at bounding box center [704, 64] width 43 height 16
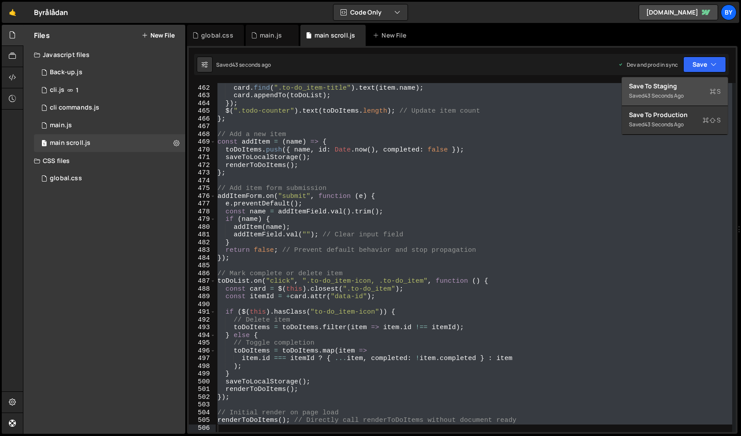
click at [685, 87] on div "Save to Staging S" at bounding box center [675, 86] width 92 height 9
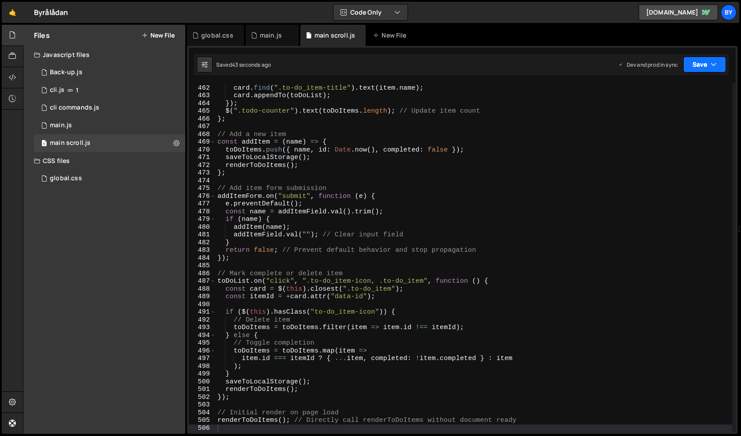
click at [711, 61] on icon "button" at bounding box center [714, 64] width 6 height 9
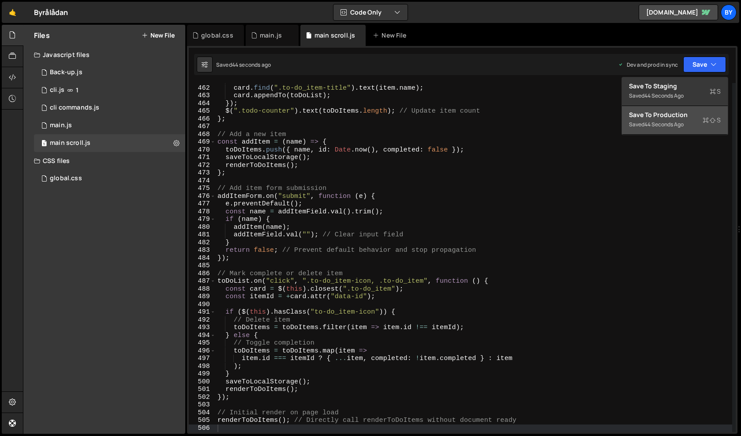
click at [695, 113] on div "Save to Production S" at bounding box center [675, 114] width 92 height 9
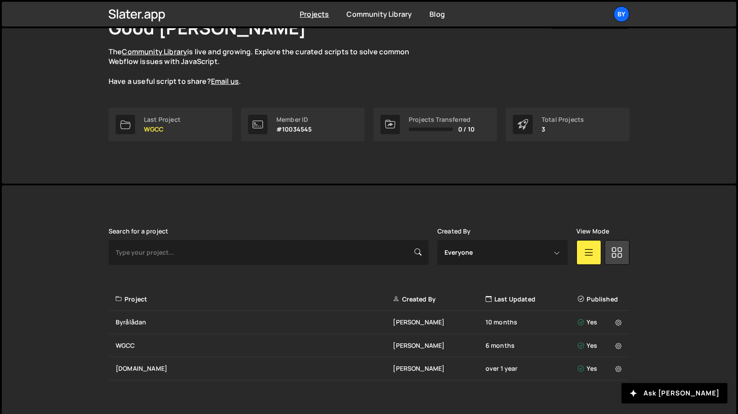
scroll to position [79, 0]
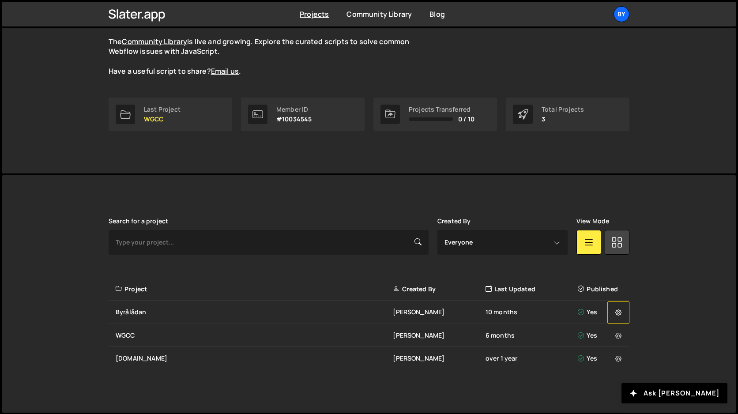
click at [623, 303] on button at bounding box center [618, 312] width 22 height 22
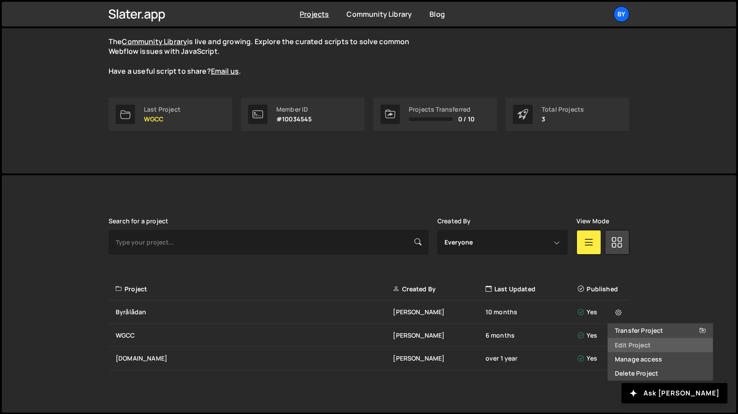
click at [659, 347] on link "Edit Project" at bounding box center [660, 345] width 105 height 14
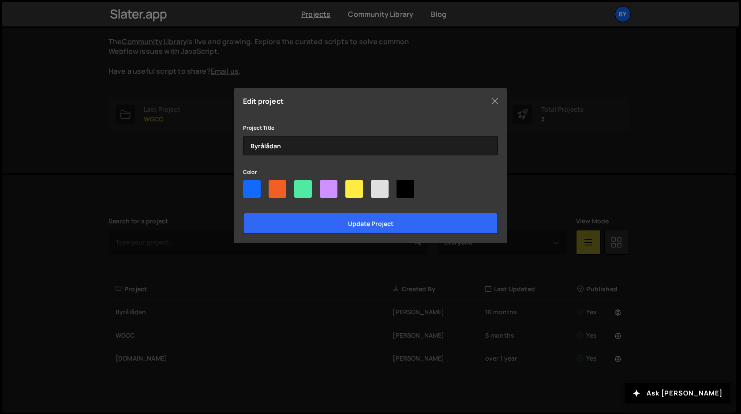
click at [494, 110] on div "Edit project Project Title Byrålådan Color Update project" at bounding box center [371, 165] width 274 height 155
click at [493, 105] on button "Close" at bounding box center [494, 100] width 13 height 13
